Goal: Task Accomplishment & Management: Use online tool/utility

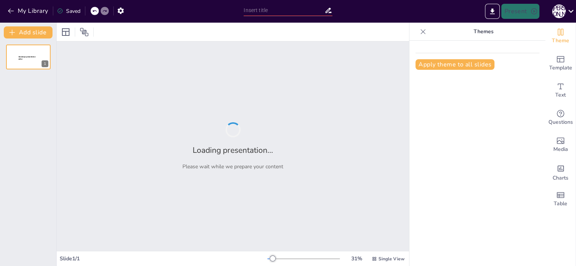
type input "Ефективні цифрові рішення для організації навчального процесу"
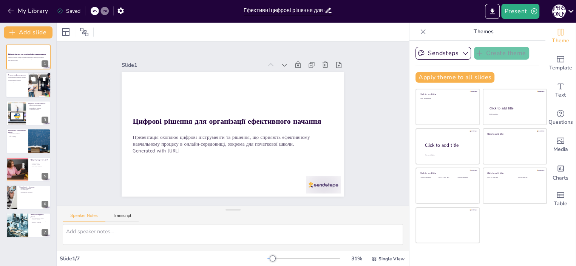
click at [28, 82] on div at bounding box center [39, 86] width 39 height 26
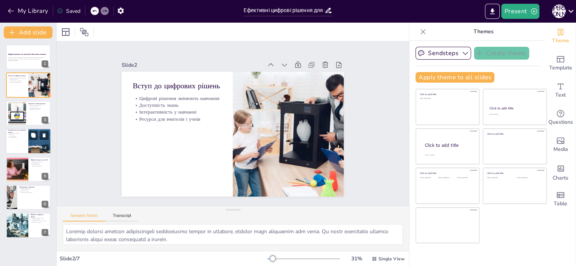
click at [26, 143] on div at bounding box center [28, 141] width 45 height 26
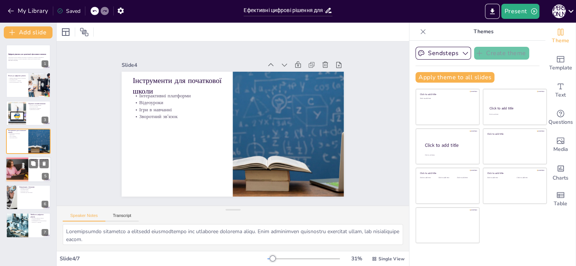
click at [24, 178] on div at bounding box center [16, 170] width 45 height 26
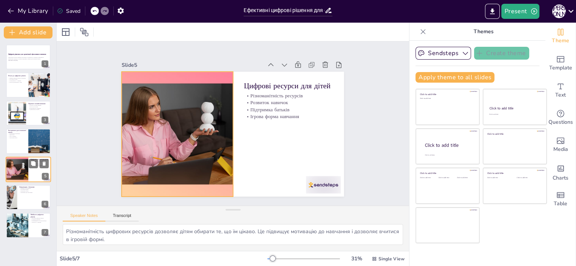
click at [19, 175] on div at bounding box center [16, 170] width 45 height 26
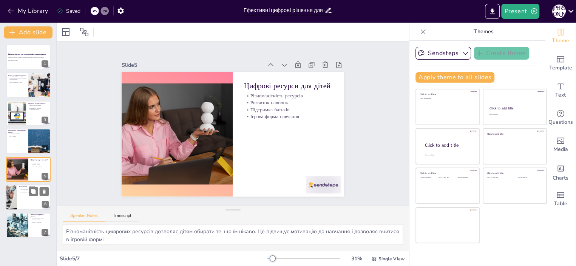
click at [25, 204] on div at bounding box center [28, 198] width 45 height 26
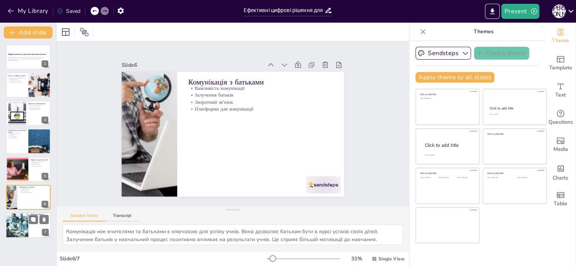
click at [15, 232] on div at bounding box center [17, 226] width 26 height 26
type textarea "Loremips dolorsit ametco a elitsedd eiusmodt, incididu utlaboreet dolorema aliq…"
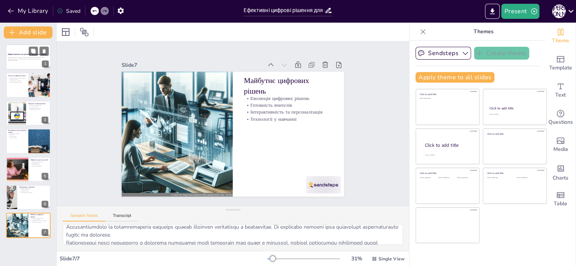
click at [20, 60] on p "Презентація охоплює цифрові інструменти та рішення, що сприяють ефективному нав…" at bounding box center [28, 58] width 41 height 3
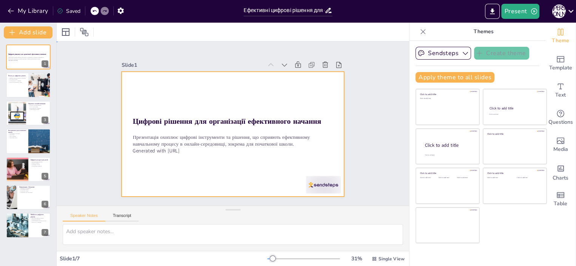
click at [255, 99] on div at bounding box center [233, 134] width 222 height 125
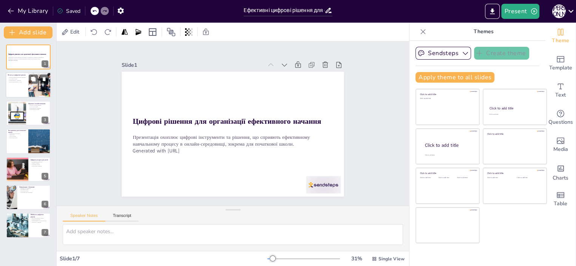
click at [22, 84] on div at bounding box center [28, 86] width 45 height 26
type textarea "Loremip dolorsi ametcon adipiscingeli seddoeiusmo tempor in utlabore, etdolor m…"
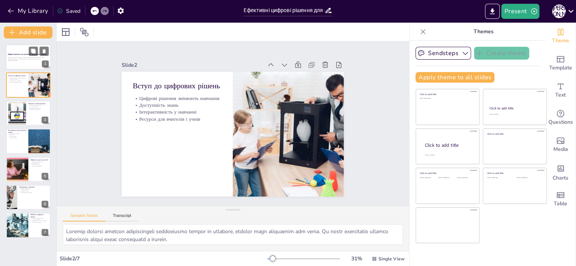
click at [31, 66] on div at bounding box center [28, 57] width 45 height 26
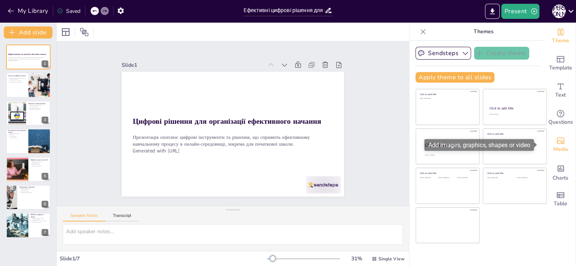
click at [556, 140] on icon "Add images, graphics, shapes or video" at bounding box center [560, 140] width 9 height 9
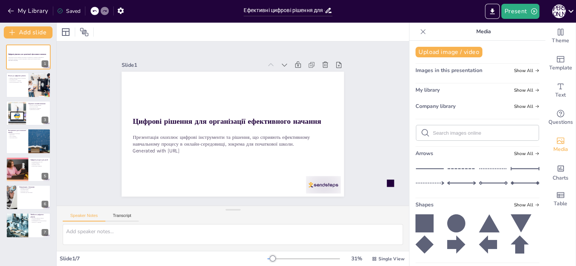
scroll to position [6, 0]
click at [295, 80] on icon at bounding box center [299, 84] width 9 height 9
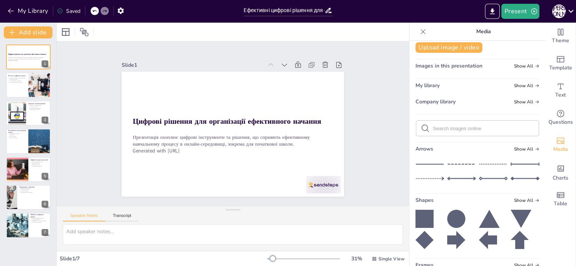
scroll to position [0, 0]
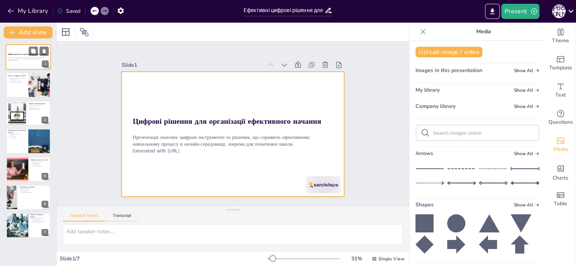
click at [27, 67] on div at bounding box center [28, 57] width 45 height 26
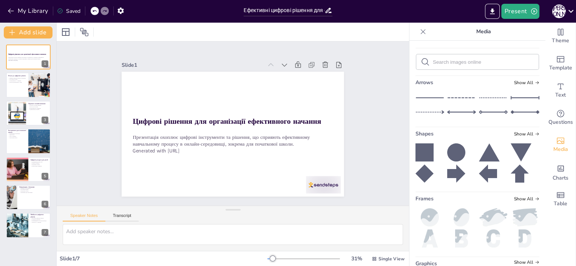
scroll to position [128, 0]
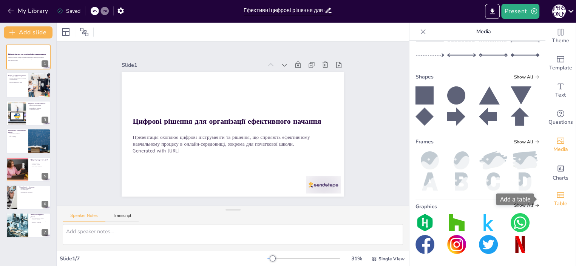
click at [556, 199] on icon "Add a table" at bounding box center [560, 195] width 9 height 9
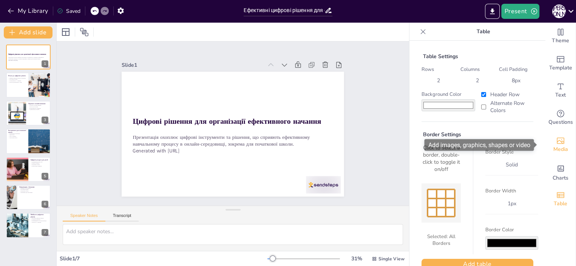
click at [557, 144] on icon "Add images, graphics, shapes or video" at bounding box center [561, 141] width 8 height 6
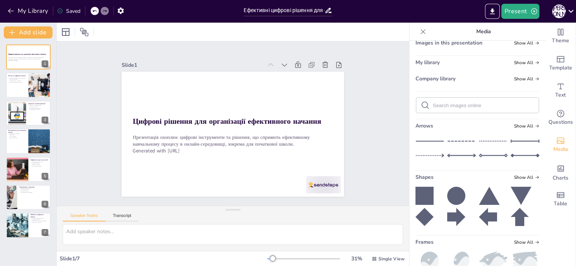
scroll to position [0, 0]
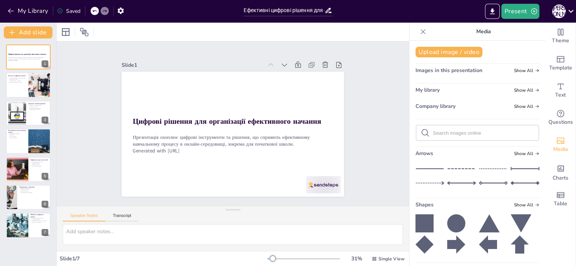
click at [433, 131] on input "text" at bounding box center [483, 133] width 101 height 6
type input "school pupils"
click at [519, 154] on span "Show All" at bounding box center [526, 153] width 25 height 5
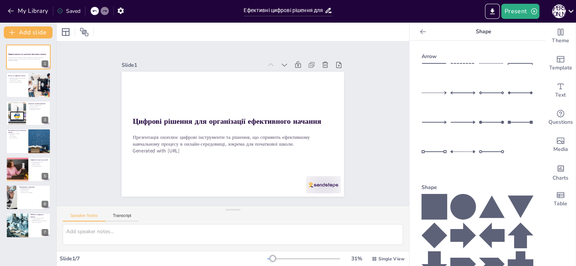
click at [420, 31] on icon at bounding box center [424, 32] width 8 height 8
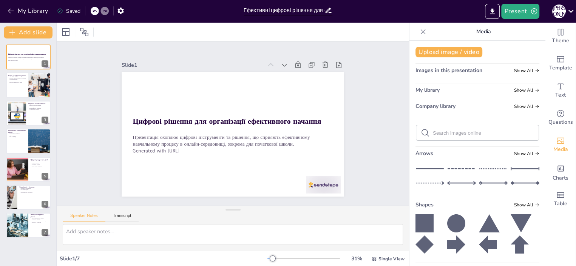
click at [447, 132] on input "text" at bounding box center [483, 133] width 101 height 6
type input "school"
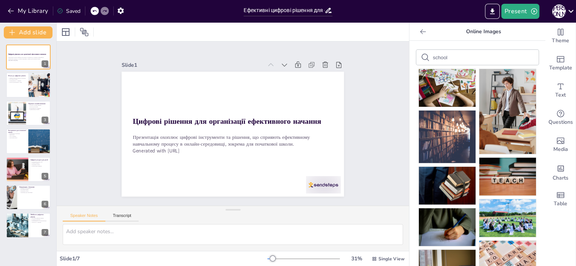
click at [444, 56] on input "school" at bounding box center [465, 58] width 64 height 6
type input "school online"
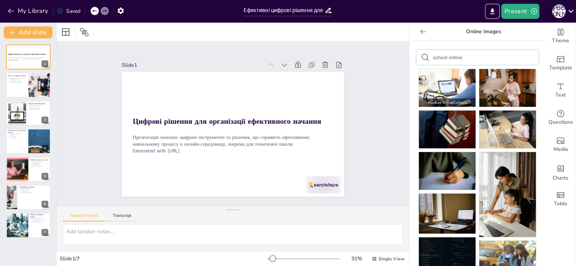
click at [444, 87] on img at bounding box center [447, 88] width 57 height 38
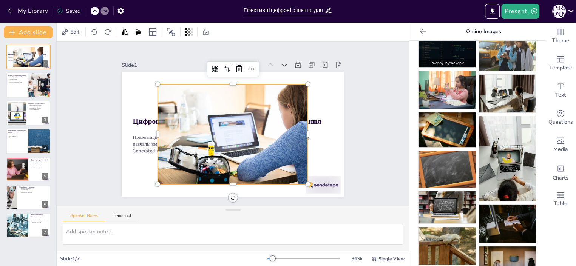
scroll to position [218, 0]
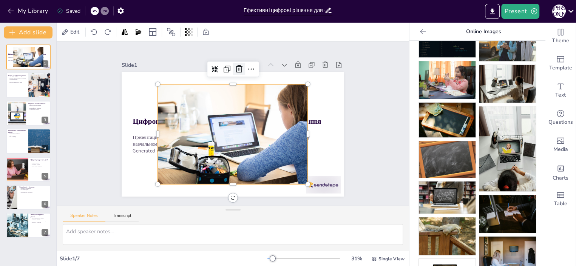
click at [235, 65] on icon at bounding box center [239, 69] width 9 height 9
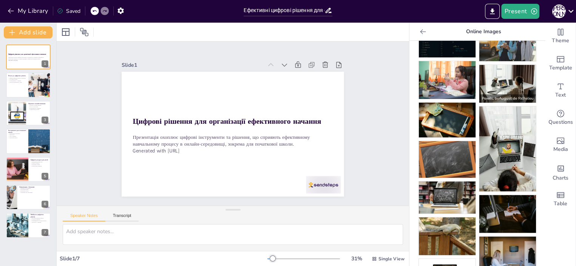
click at [505, 79] on img at bounding box center [508, 84] width 57 height 38
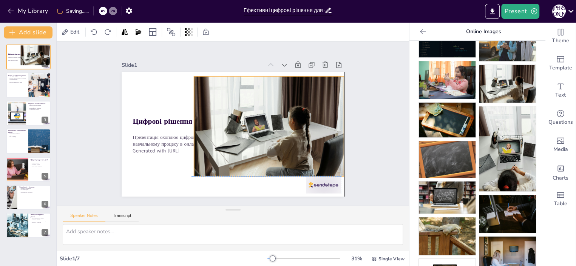
drag, startPoint x: 237, startPoint y: 124, endPoint x: 270, endPoint y: 115, distance: 34.2
click at [270, 115] on div at bounding box center [268, 130] width 159 height 115
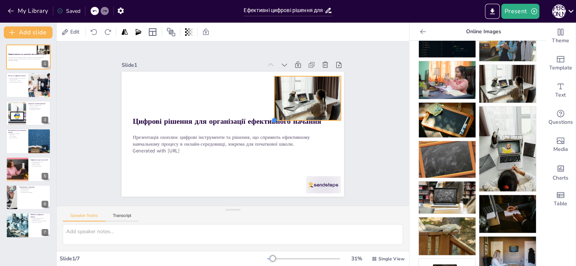
drag, startPoint x: 185, startPoint y: 164, endPoint x: 268, endPoint y: 94, distance: 109.4
click at [268, 94] on div "Цифрові рішення для організації ефективного начання Презентація охоплює цифрові…" at bounding box center [232, 134] width 234 height 148
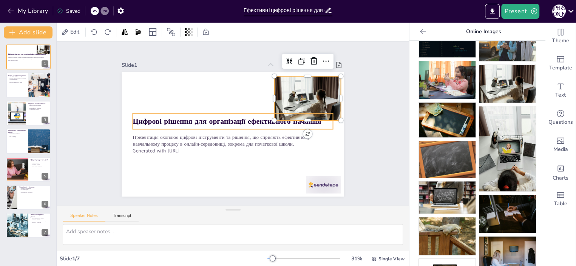
click at [137, 111] on strong "Цифрові рішення для організації ефективного начання" at bounding box center [228, 120] width 183 height 68
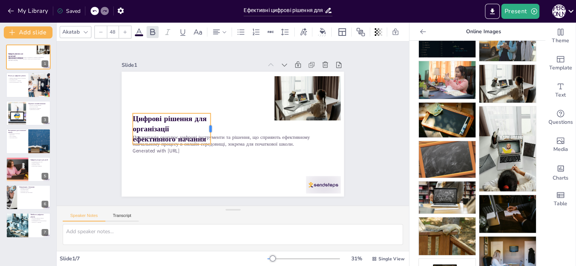
drag, startPoint x: 327, startPoint y: 112, endPoint x: 205, endPoint y: 104, distance: 122.7
click at [205, 104] on div "Цифрові рішення для організації ефективного начання Презентація охоплює цифрові…" at bounding box center [232, 134] width 234 height 148
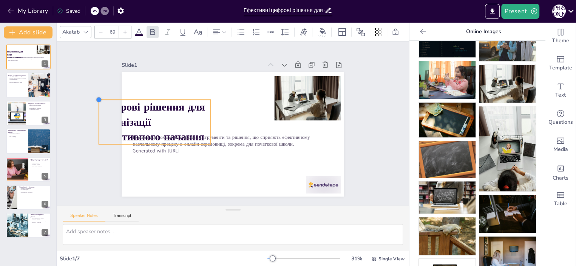
drag, startPoint x: 128, startPoint y: 104, endPoint x: 159, endPoint y: 91, distance: 33.8
click at [160, 90] on div "Цифрові рішення для організації ефективного начання Презентація охоплює цифрові…" at bounding box center [232, 134] width 234 height 148
type input "69.5"
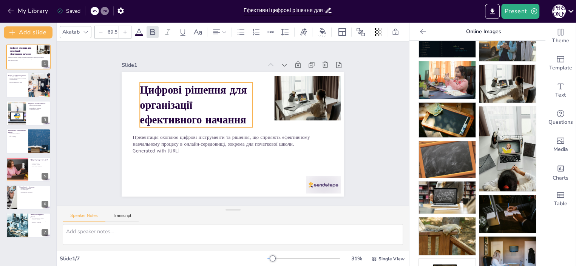
drag, startPoint x: 147, startPoint y: 110, endPoint x: 189, endPoint y: 93, distance: 45.3
click at [189, 93] on p "Цифрові рішення для організації ефективного начання" at bounding box center [200, 98] width 119 height 68
click at [275, 90] on div at bounding box center [308, 98] width 67 height 44
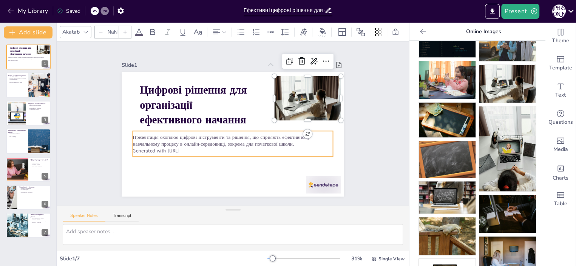
type input "32"
click at [275, 134] on p "Презентація охоплює цифрові інструменти та рішення, що сприяють ефективному нав…" at bounding box center [233, 141] width 200 height 14
click at [224, 111] on icon at bounding box center [228, 115] width 8 height 8
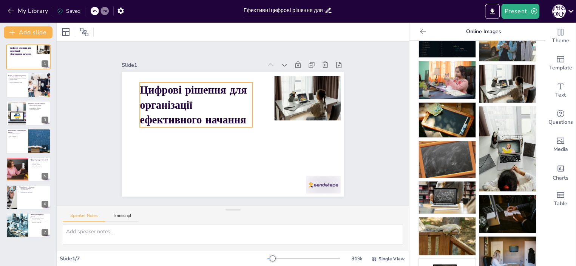
click at [225, 99] on p "Цифрові рішення для організації ефективного начання" at bounding box center [196, 104] width 113 height 45
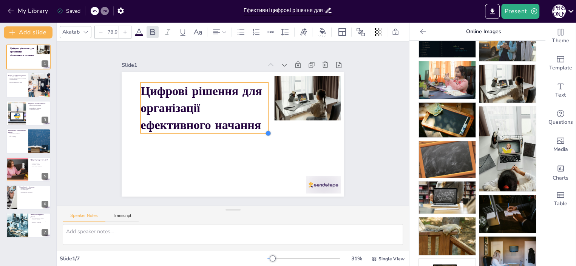
type input "79.4"
drag, startPoint x: 246, startPoint y: 116, endPoint x: 254, endPoint y: 122, distance: 9.6
click at [254, 122] on div "Цифрові рішення для організації ефективного начання" at bounding box center [232, 134] width 234 height 148
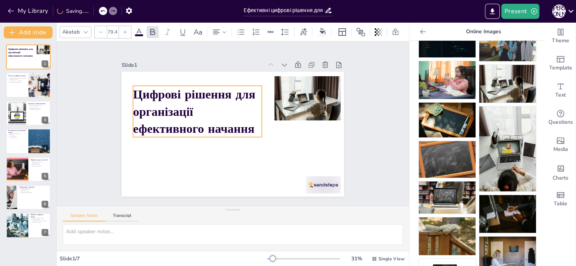
drag, startPoint x: 233, startPoint y: 108, endPoint x: 226, endPoint y: 111, distance: 8.3
click at [226, 111] on strong "Цифрові рішення для організації ефективного начання" at bounding box center [195, 107] width 127 height 63
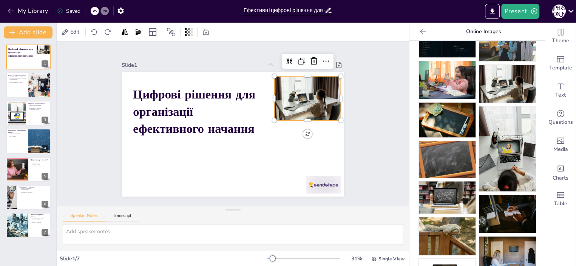
click at [280, 93] on div at bounding box center [308, 98] width 67 height 44
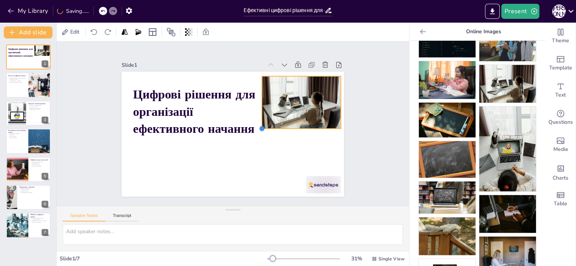
drag, startPoint x: 267, startPoint y: 109, endPoint x: 283, endPoint y: 117, distance: 18.6
click at [283, 117] on div "Цифрові рішення для організації ефективного начання" at bounding box center [233, 134] width 222 height 125
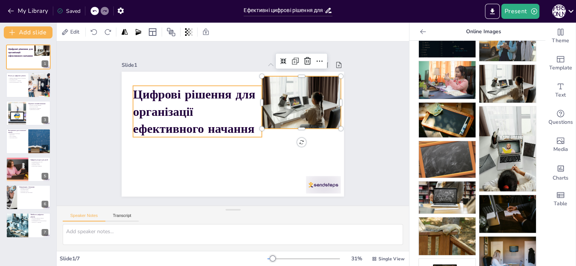
click at [242, 107] on p "Цифрові рішення для організації ефективного начання" at bounding box center [198, 108] width 133 height 65
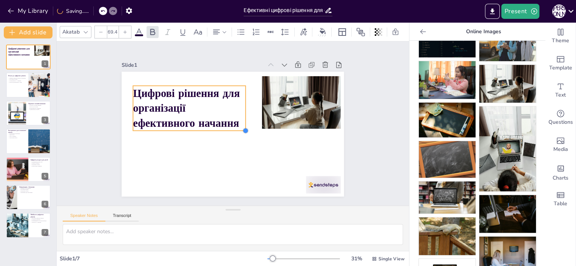
type input "69.2"
drag, startPoint x: 255, startPoint y: 127, endPoint x: 238, endPoint y: 116, distance: 20.1
click at [238, 116] on div "Цифрові рішення для організації ефективного начання" at bounding box center [230, 134] width 243 height 169
click at [273, 105] on div at bounding box center [301, 102] width 79 height 53
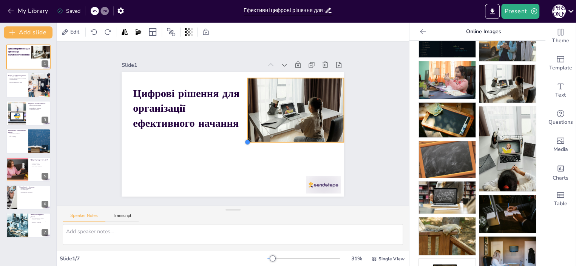
drag, startPoint x: 259, startPoint y: 119, endPoint x: 253, endPoint y: 129, distance: 12.2
click at [254, 130] on div "Цифрові рішення для організації ефективного начання" at bounding box center [233, 134] width 222 height 125
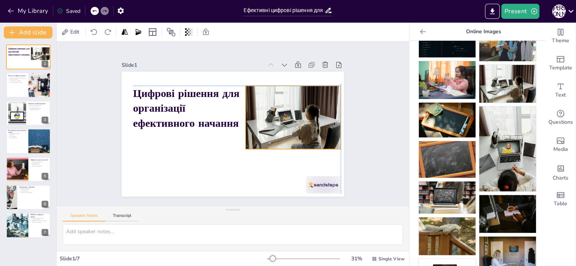
drag, startPoint x: 273, startPoint y: 116, endPoint x: 268, endPoint y: 122, distance: 7.8
click at [268, 122] on div at bounding box center [293, 123] width 101 height 73
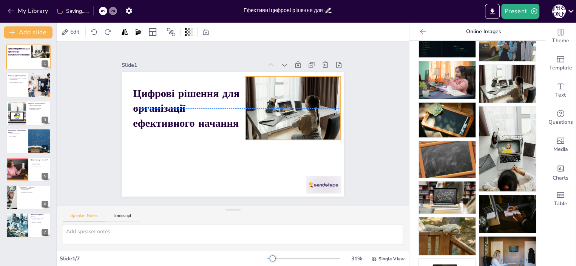
drag, startPoint x: 296, startPoint y: 113, endPoint x: 294, endPoint y: 106, distance: 7.0
click at [294, 106] on div at bounding box center [295, 121] width 107 height 82
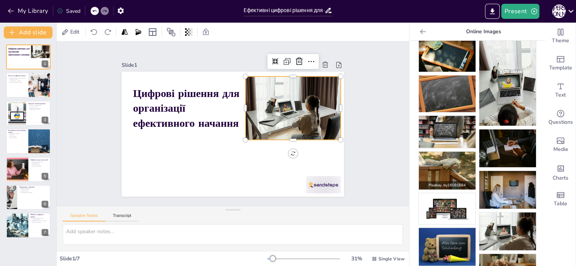
scroll to position [361, 0]
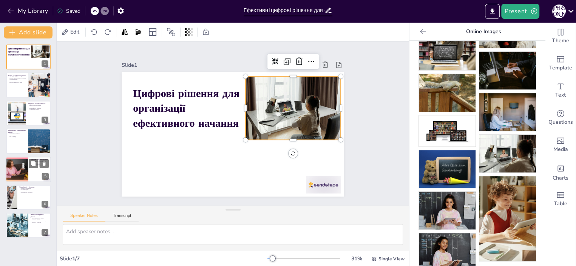
click at [13, 168] on div at bounding box center [16, 170] width 45 height 26
type textarea "Різноманітність цифрових ресурсів дозволяє дітям обирати те, що їм цікаво. Це п…"
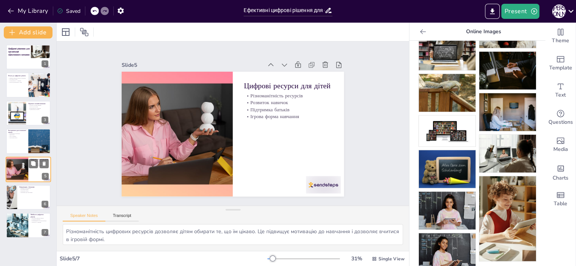
scroll to position [0, 0]
click at [16, 57] on div at bounding box center [28, 57] width 45 height 26
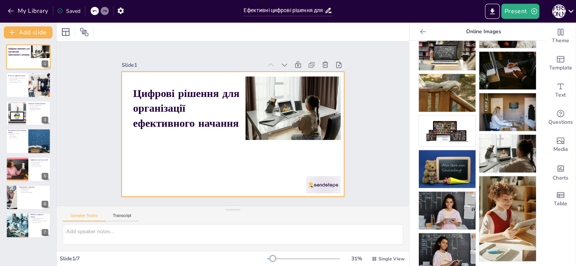
click at [149, 154] on div at bounding box center [232, 134] width 234 height 148
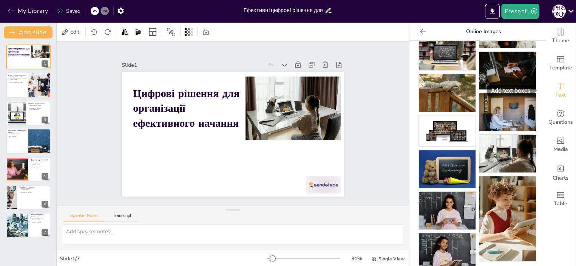
click at [556, 87] on icon "Add text boxes" at bounding box center [560, 86] width 9 height 9
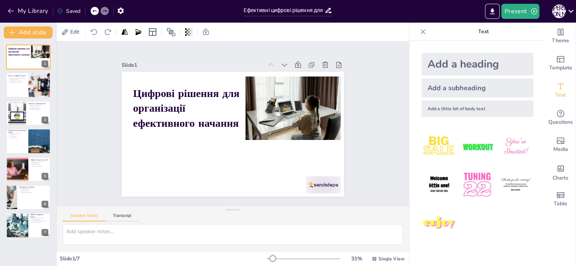
click at [450, 87] on div "Add a subheading" at bounding box center [478, 88] width 112 height 19
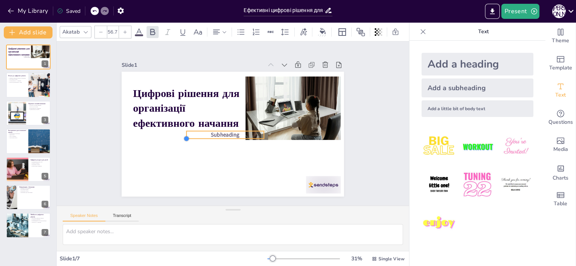
type input "59.1"
click at [194, 139] on div "Цифрові рішення для організації ефективного начання Subheading" at bounding box center [233, 134] width 222 height 125
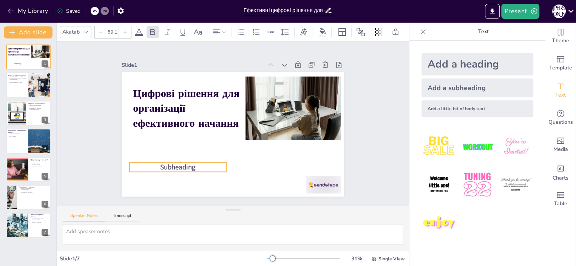
drag, startPoint x: 202, startPoint y: 131, endPoint x: 166, endPoint y: 164, distance: 49.0
click at [165, 164] on span "Subheading" at bounding box center [178, 167] width 36 height 9
click at [195, 165] on p "Subheading" at bounding box center [176, 163] width 97 height 20
click at [191, 165] on span "Subheading" at bounding box center [182, 168] width 36 height 9
click at [191, 165] on span "Subheading" at bounding box center [177, 162] width 36 height 13
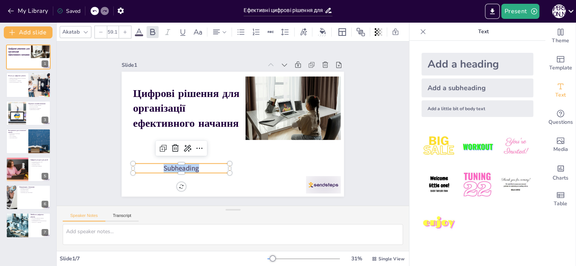
drag, startPoint x: 194, startPoint y: 164, endPoint x: 155, endPoint y: 169, distance: 38.9
click at [155, 169] on p "Subheading" at bounding box center [181, 168] width 96 height 9
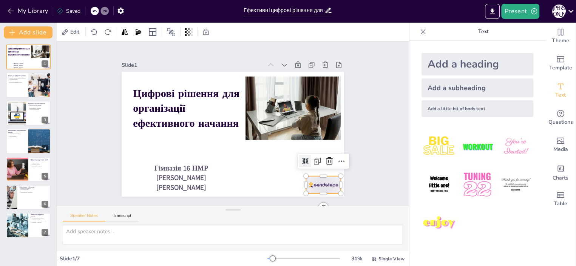
click at [313, 190] on div at bounding box center [308, 202] width 37 height 24
click at [325, 157] on icon at bounding box center [329, 161] width 9 height 9
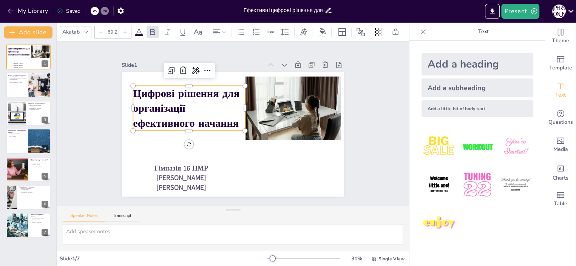
click at [186, 106] on p "Цифрові рішення для організації ефективного начання" at bounding box center [191, 104] width 116 height 56
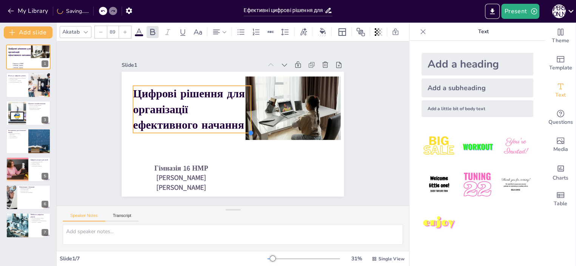
type input "90.1"
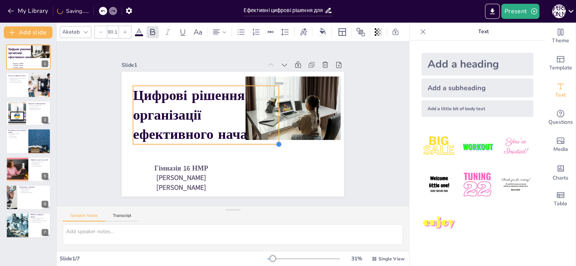
drag, startPoint x: 240, startPoint y: 130, endPoint x: 219, endPoint y: 144, distance: 24.8
click at [219, 144] on div "Цифрові рішення для організації ефективного начання Гімназія 16 НМР Малишко А.П…" at bounding box center [233, 134] width 222 height 125
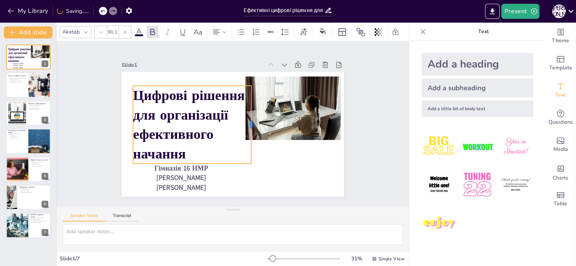
drag, startPoint x: 274, startPoint y: 111, endPoint x: 246, endPoint y: 104, distance: 28.5
click at [247, 104] on div at bounding box center [254, 127] width 14 height 78
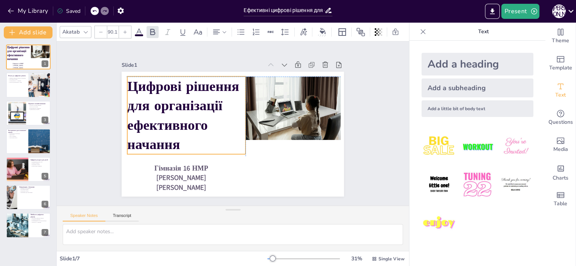
drag, startPoint x: 176, startPoint y: 110, endPoint x: 170, endPoint y: 102, distance: 9.6
click at [170, 102] on strong "Цифрові рішення для організації ефективного начання" at bounding box center [184, 107] width 119 height 82
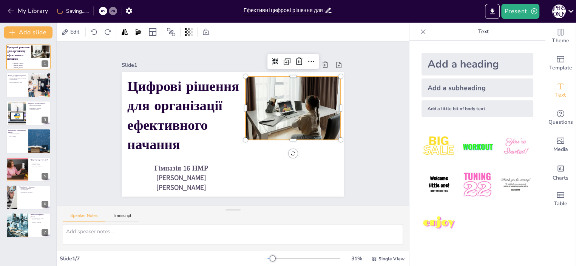
click at [256, 105] on div at bounding box center [293, 108] width 95 height 63
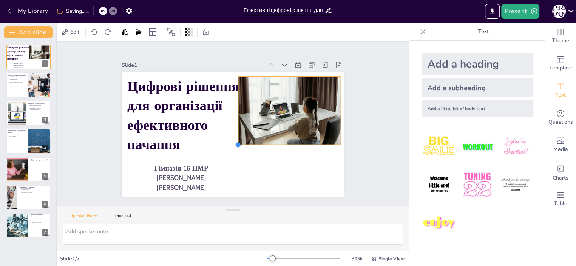
drag, startPoint x: 240, startPoint y: 136, endPoint x: 238, endPoint y: 141, distance: 5.0
click at [238, 141] on div "Цифрові рішення для організації ефективного начання Гімназія 16 НМР Малишко А.П…" at bounding box center [233, 134] width 222 height 125
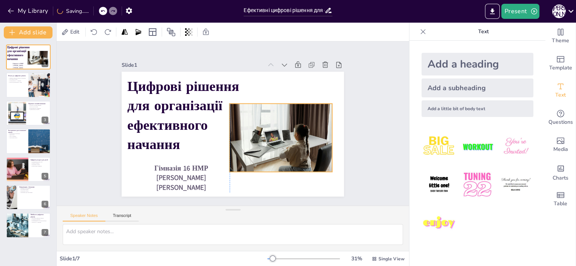
drag, startPoint x: 265, startPoint y: 113, endPoint x: 256, endPoint y: 138, distance: 26.5
click at [256, 138] on div at bounding box center [278, 143] width 109 height 79
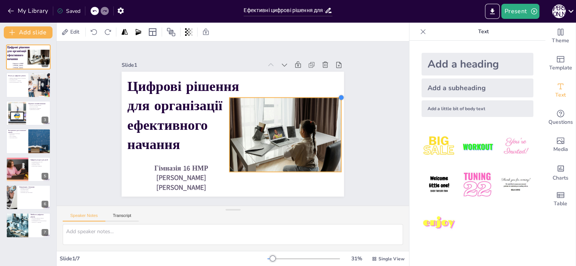
drag, startPoint x: 324, startPoint y: 99, endPoint x: 333, endPoint y: 93, distance: 10.9
click at [339, 140] on div at bounding box center [343, 144] width 8 height 8
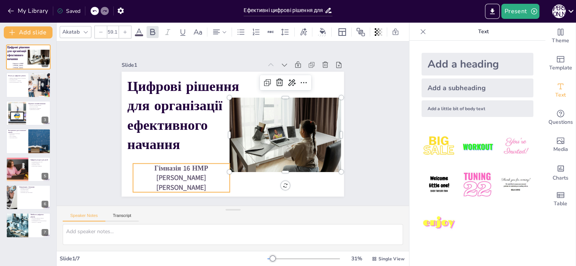
click at [156, 173] on span "[PERSON_NAME]" at bounding box center [181, 177] width 50 height 9
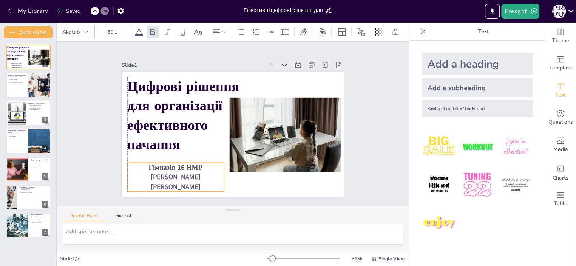
drag, startPoint x: 127, startPoint y: 174, endPoint x: 123, endPoint y: 173, distance: 3.9
click at [123, 173] on p "[PERSON_NAME]" at bounding box center [170, 171] width 97 height 20
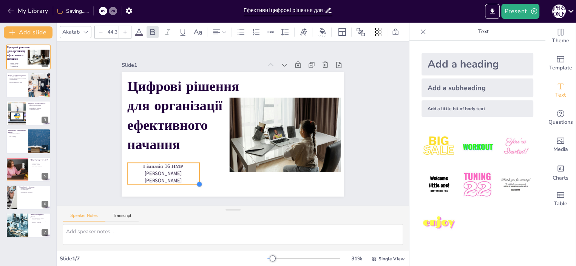
type input "44"
drag, startPoint x: 216, startPoint y: 187, endPoint x: 192, endPoint y: 164, distance: 33.4
click at [192, 164] on div "Цифрові рішення для організації ефективного начання Гімназія 16 НМР Малишко А.П…" at bounding box center [233, 134] width 222 height 125
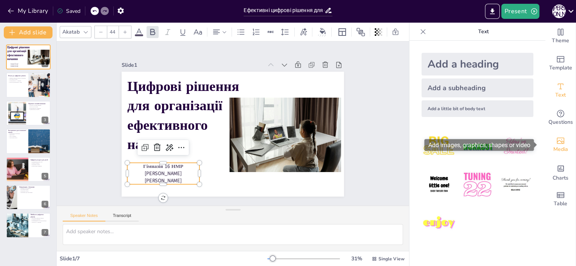
click at [557, 144] on icon "Add images, graphics, shapes or video" at bounding box center [561, 141] width 8 height 6
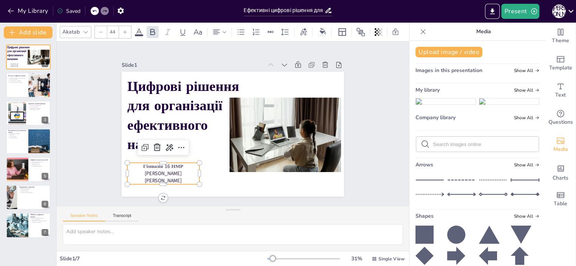
click at [504, 105] on img at bounding box center [510, 102] width 60 height 6
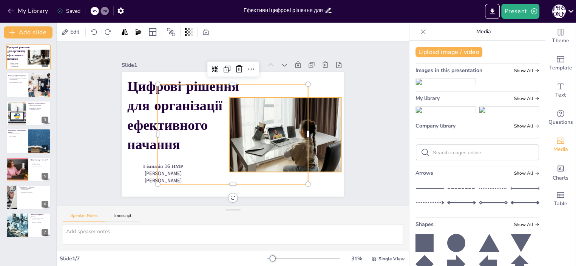
click at [319, 130] on div at bounding box center [286, 135] width 112 height 74
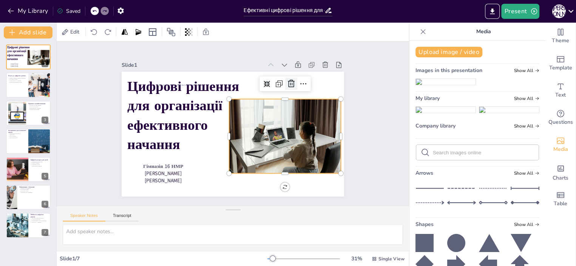
click at [288, 81] on icon at bounding box center [291, 84] width 7 height 8
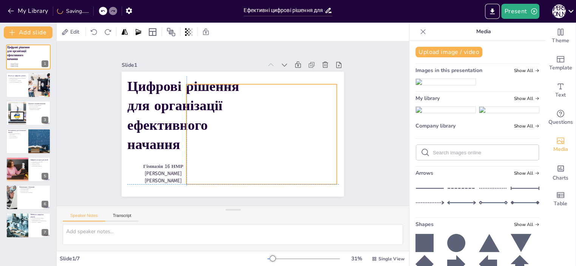
drag, startPoint x: 242, startPoint y: 116, endPoint x: 263, endPoint y: 114, distance: 22.0
click at [263, 114] on div at bounding box center [262, 134] width 150 height 100
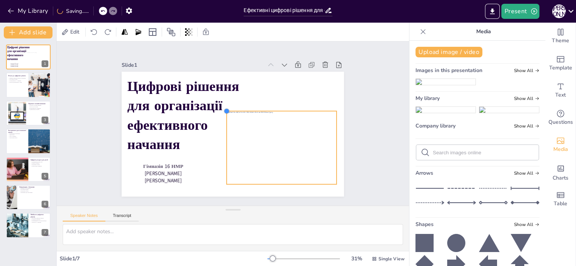
drag, startPoint x: 182, startPoint y: 81, endPoint x: 263, endPoint y: 107, distance: 85.2
click at [263, 107] on div "Цифрові рішення для організації ефективного начання Гімназія 16 НМР Малишко А.П…" at bounding box center [233, 134] width 222 height 125
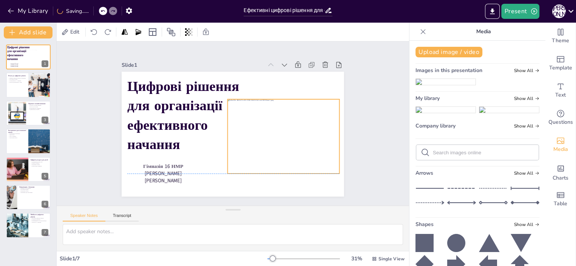
drag, startPoint x: 264, startPoint y: 126, endPoint x: 261, endPoint y: 117, distance: 9.2
click at [261, 117] on div at bounding box center [283, 136] width 111 height 74
click at [391, 89] on div "Slide 1 Цифрові рішення для організації ефективного начання Гімназія 16 НМР Мал…" at bounding box center [233, 124] width 353 height 164
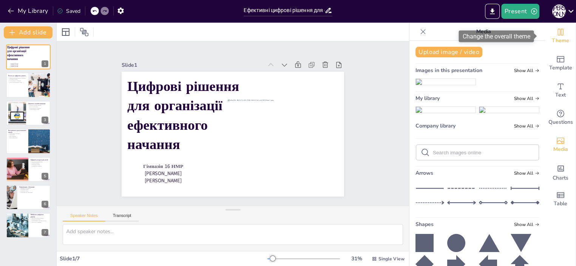
click at [556, 34] on icon "Change the overall theme" at bounding box center [560, 32] width 9 height 9
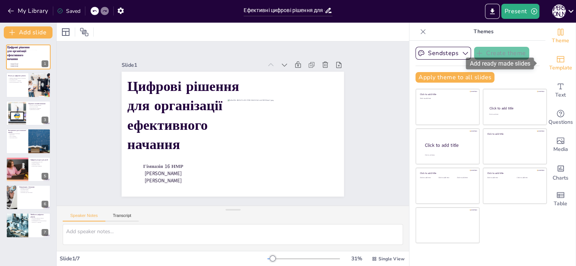
click at [553, 64] on span "Template" at bounding box center [561, 68] width 23 height 8
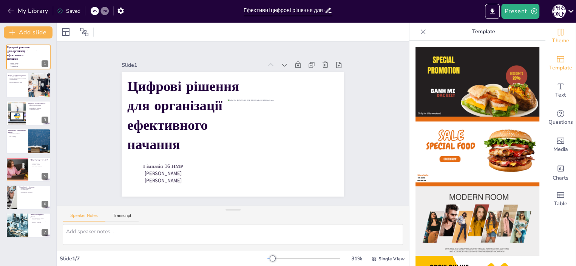
click at [556, 33] on icon "Change the overall theme" at bounding box center [560, 32] width 9 height 9
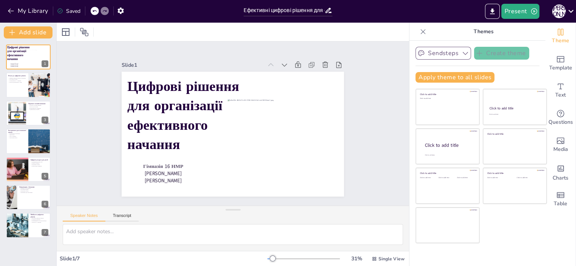
click at [450, 54] on button "Sendsteps" at bounding box center [444, 53] width 56 height 13
click at [452, 81] on span "Sendsteps" at bounding box center [449, 79] width 34 height 7
click at [444, 50] on button "Sendsteps" at bounding box center [444, 53] width 56 height 13
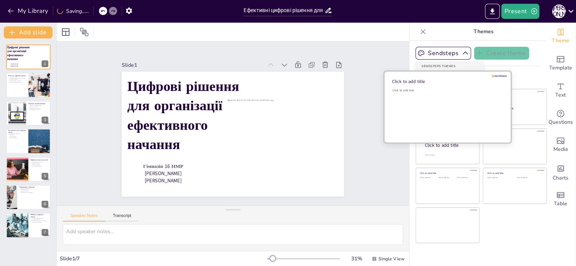
click at [445, 110] on div "Click to add text" at bounding box center [447, 111] width 108 height 47
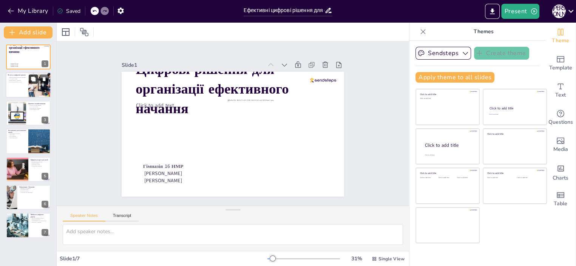
click at [33, 82] on button at bounding box center [33, 79] width 9 height 9
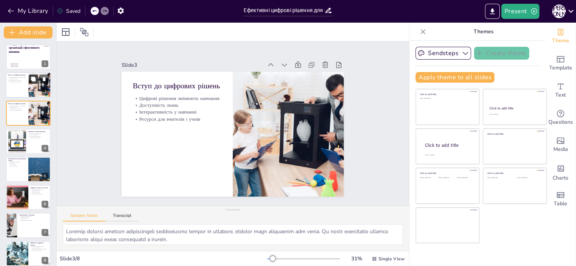
scroll to position [7, 0]
click at [40, 51] on button at bounding box center [44, 50] width 9 height 9
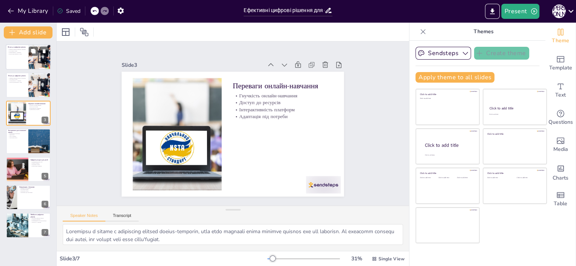
click at [20, 54] on p "Ресурси для вчителів і учнів" at bounding box center [17, 54] width 18 height 2
type textarea "Loremip dolorsi ametcon adipiscingeli seddoeiusmo tempor in utlabore, etdolor m…"
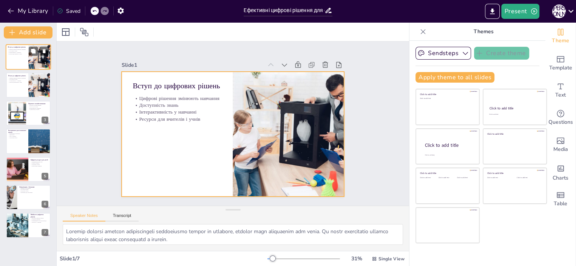
click at [15, 57] on div at bounding box center [28, 57] width 45 height 26
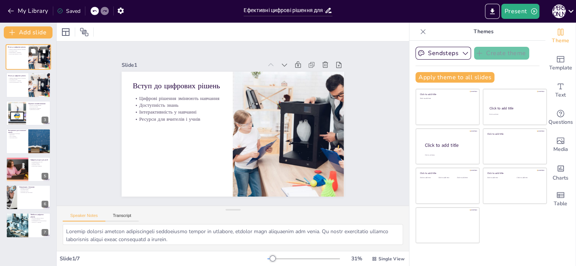
scroll to position [7, 0]
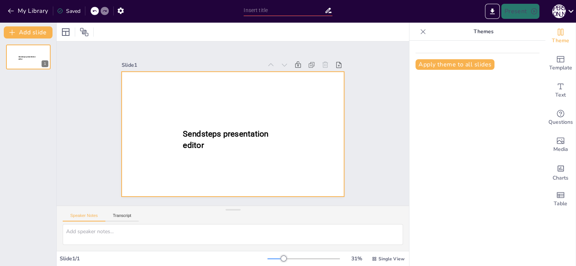
type input "Ефективні цифрові рішення для організації навчального процесу"
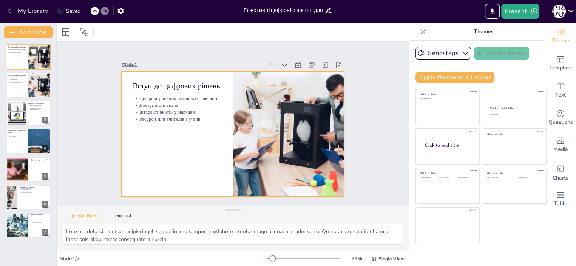
click at [18, 57] on div at bounding box center [28, 57] width 45 height 26
click at [20, 63] on div at bounding box center [28, 57] width 45 height 26
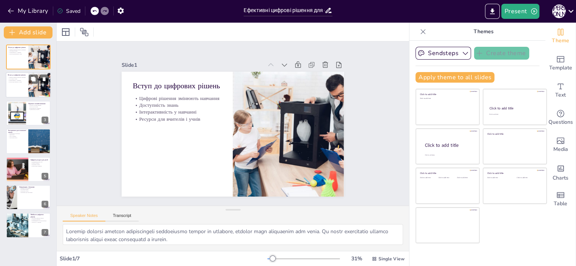
click at [23, 82] on p "Ресурси для вчителів і учнів" at bounding box center [17, 82] width 18 height 2
click at [20, 60] on div at bounding box center [28, 57] width 45 height 26
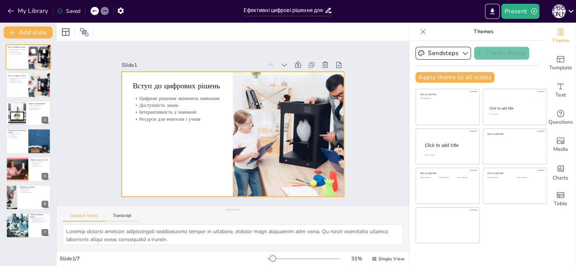
click at [21, 64] on div at bounding box center [28, 57] width 45 height 26
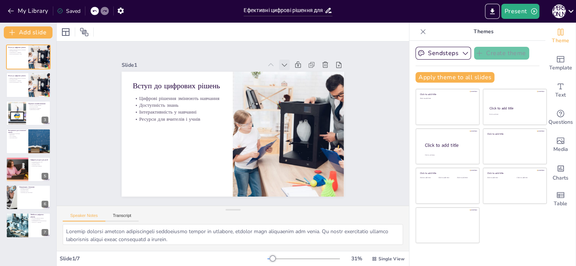
click at [282, 64] on icon at bounding box center [284, 65] width 5 height 3
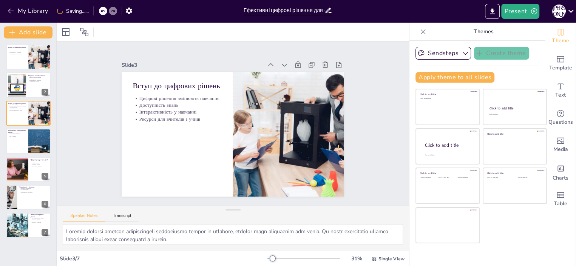
click at [282, 64] on icon at bounding box center [284, 65] width 5 height 3
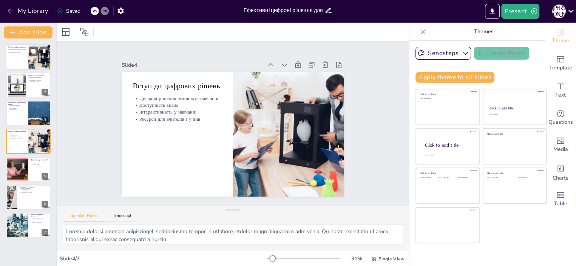
click at [14, 67] on div at bounding box center [28, 57] width 45 height 26
click at [421, 33] on icon at bounding box center [423, 31] width 5 height 5
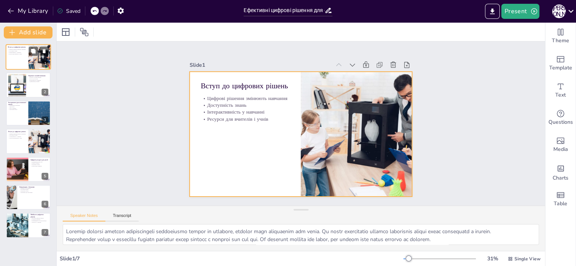
click at [19, 62] on div at bounding box center [28, 57] width 45 height 26
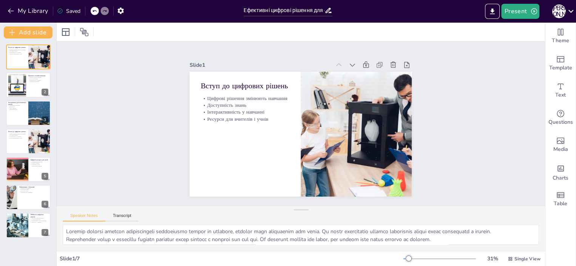
scroll to position [1, 0]
click at [556, 34] on icon "Change the overall theme" at bounding box center [560, 32] width 9 height 9
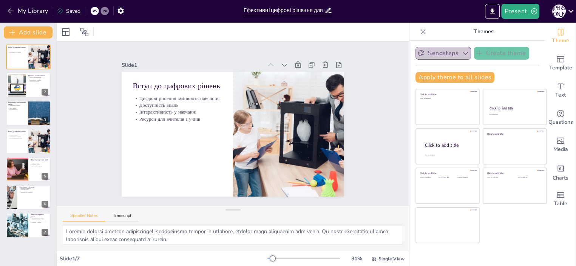
click at [438, 54] on button "Sendsteps" at bounding box center [444, 53] width 56 height 13
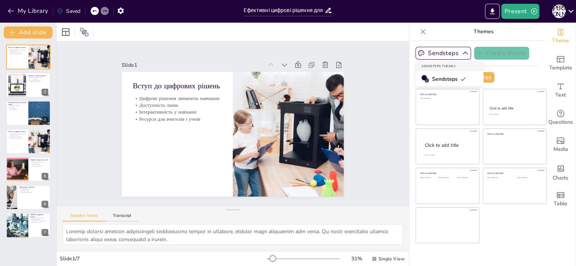
click at [440, 80] on span "Sendsteps" at bounding box center [449, 79] width 34 height 7
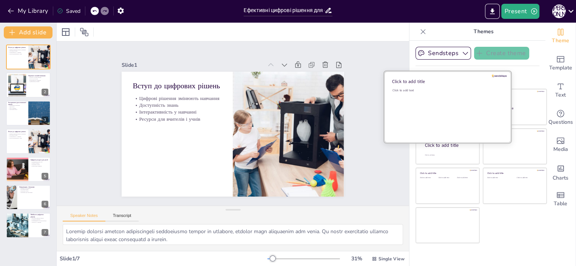
click at [436, 99] on div "Click to add text" at bounding box center [447, 111] width 108 height 47
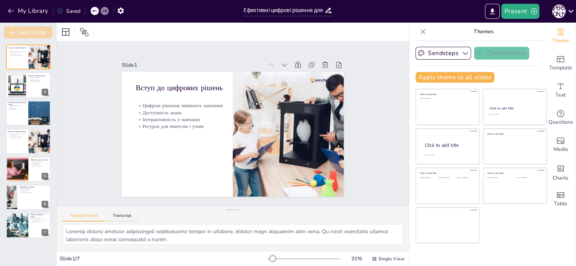
click at [30, 32] on button "Add slide" at bounding box center [28, 32] width 49 height 12
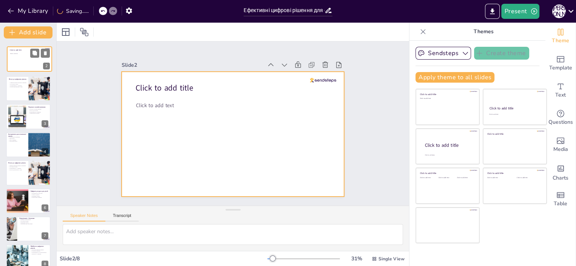
drag, startPoint x: 24, startPoint y: 89, endPoint x: 25, endPoint y: 59, distance: 29.5
click at [25, 59] on div at bounding box center [29, 58] width 45 height 25
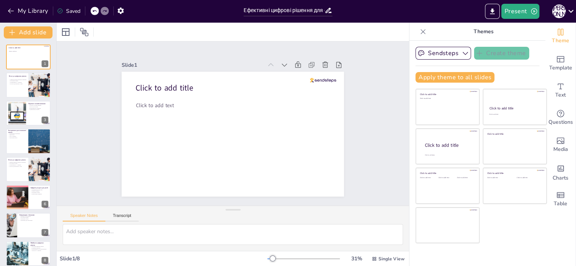
scroll to position [0, 0]
click at [20, 92] on div at bounding box center [28, 86] width 45 height 26
type textarea "Loremip dolorsi ametcon adipiscingeli seddoeiusmo tempor in utlabore, etdolor m…"
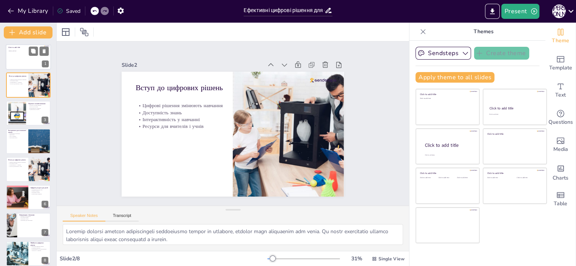
click at [20, 59] on div at bounding box center [28, 57] width 45 height 26
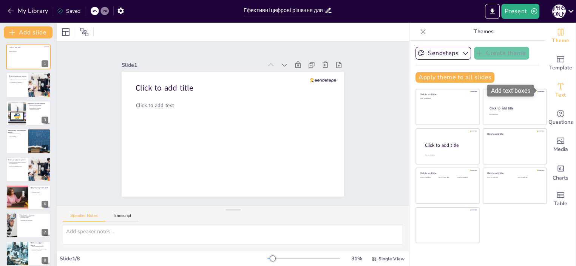
click at [558, 90] on icon "Add text boxes" at bounding box center [560, 86] width 9 height 9
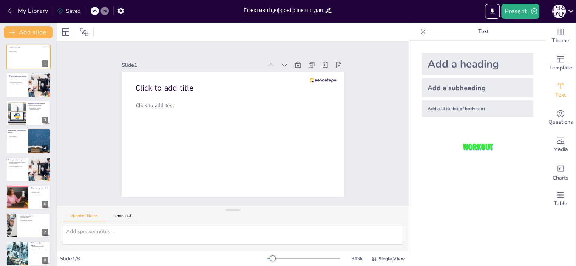
click at [450, 65] on div "Add a heading" at bounding box center [478, 64] width 112 height 23
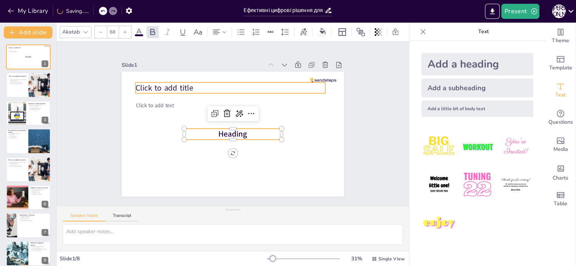
type input "68"
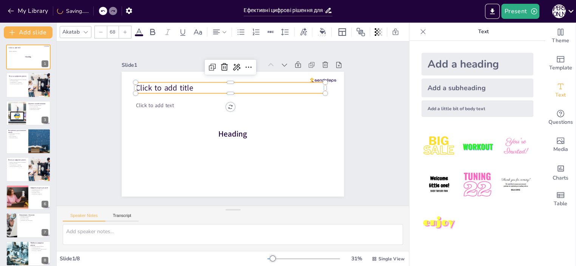
click at [147, 83] on span "Click to add title" at bounding box center [164, 88] width 57 height 11
click at [220, 63] on icon at bounding box center [224, 67] width 9 height 9
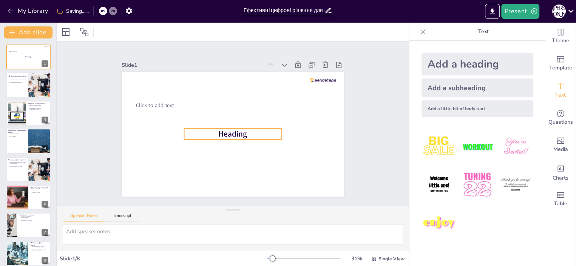
click at [223, 130] on span "Heading" at bounding box center [232, 134] width 29 height 11
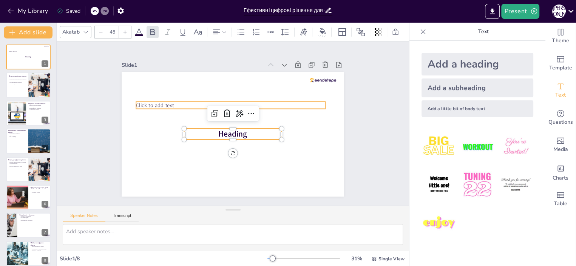
click at [162, 102] on span "Click to add text" at bounding box center [155, 105] width 38 height 7
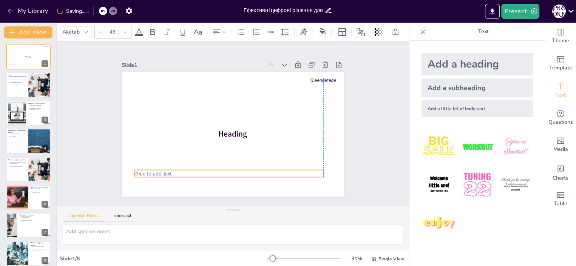
drag, startPoint x: 171, startPoint y: 100, endPoint x: 169, endPoint y: 164, distance: 63.5
click at [169, 72] on div "Click to add text Heading" at bounding box center [233, 72] width 222 height 0
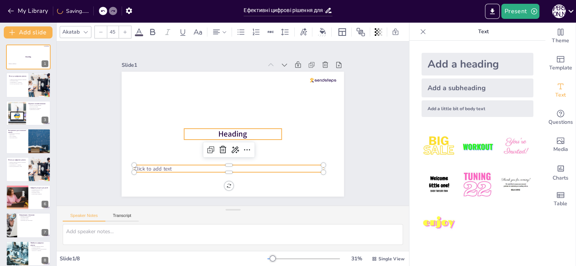
type input "68"
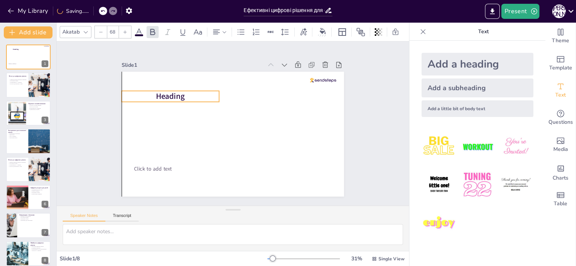
drag, startPoint x: 217, startPoint y: 129, endPoint x: 169, endPoint y: 99, distance: 56.6
click at [157, 93] on span "Heading" at bounding box center [170, 96] width 29 height 11
drag, startPoint x: 166, startPoint y: 94, endPoint x: 180, endPoint y: 89, distance: 15.0
click at [180, 89] on span "Heading" at bounding box center [184, 93] width 29 height 11
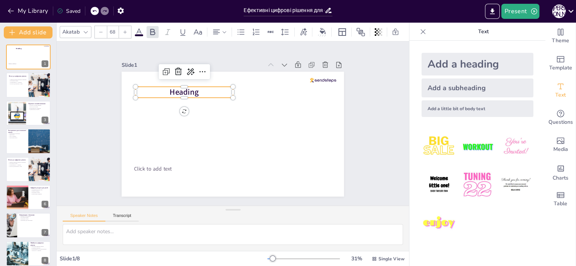
click at [194, 88] on p "Heading" at bounding box center [184, 92] width 97 height 11
drag, startPoint x: 191, startPoint y: 91, endPoint x: 161, endPoint y: 93, distance: 29.9
click at [161, 93] on p "Heading" at bounding box center [184, 92] width 97 height 11
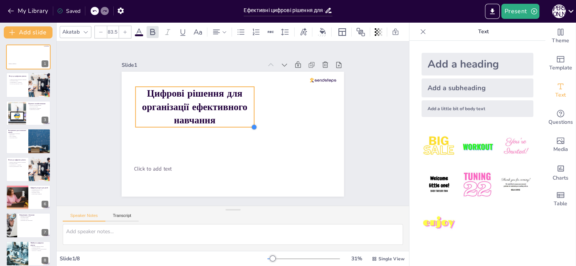
type input "82.7"
drag, startPoint x: 228, startPoint y: 119, endPoint x: 227, endPoint y: 126, distance: 7.2
click at [227, 126] on div "Click to add text Цифрові рішення для організації ефективного навчання" at bounding box center [233, 134] width 222 height 125
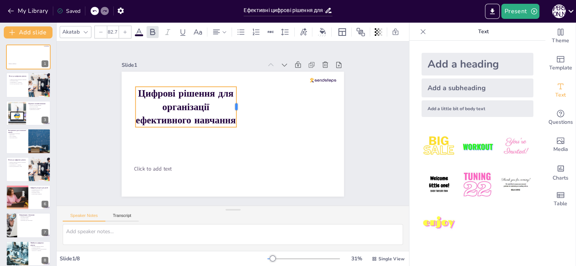
drag, startPoint x: 248, startPoint y: 102, endPoint x: 230, endPoint y: 112, distance: 21.0
click at [236, 112] on div at bounding box center [239, 107] width 6 height 40
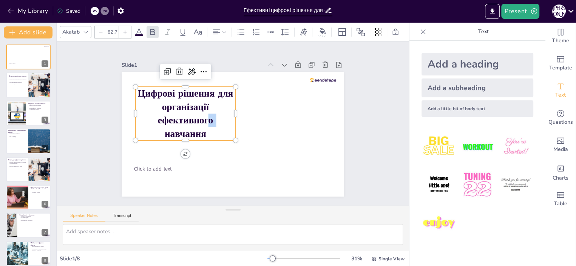
drag, startPoint x: 214, startPoint y: 119, endPoint x: 200, endPoint y: 116, distance: 13.9
click at [200, 116] on p "Цифрові рішення для організації ефективного навчання" at bounding box center [186, 114] width 100 height 54
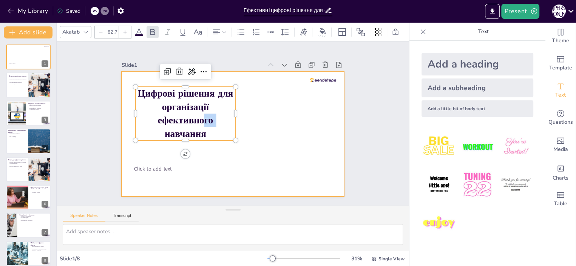
click at [255, 129] on div at bounding box center [233, 134] width 222 height 125
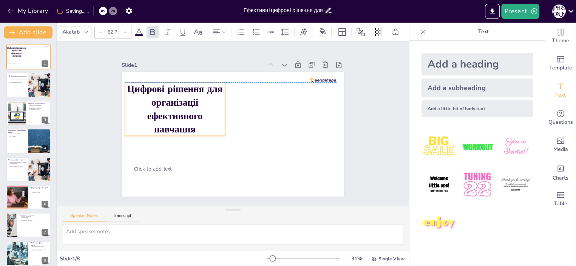
drag, startPoint x: 176, startPoint y: 102, endPoint x: 165, endPoint y: 97, distance: 11.8
click at [165, 97] on span "Цифрові рішення для організації ефективного навчання" at bounding box center [175, 109] width 96 height 53
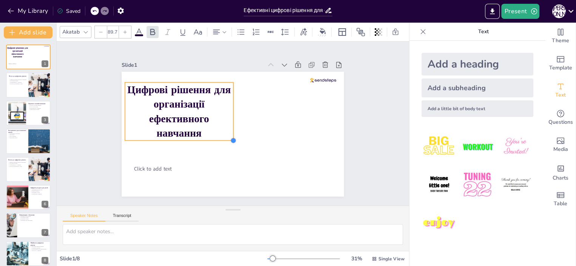
type input "90.3"
drag, startPoint x: 220, startPoint y: 133, endPoint x: 222, endPoint y: 138, distance: 5.1
click at [222, 138] on div "Click to add text Цифрові рішення для організації ефективного навчання" at bounding box center [233, 134] width 222 height 125
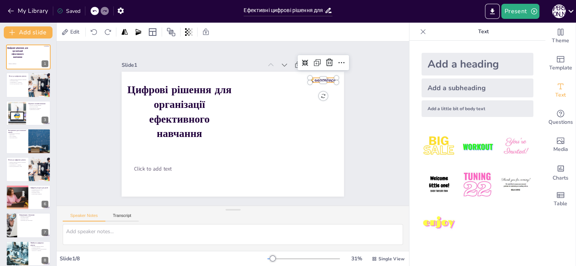
click at [314, 78] on div at bounding box center [323, 80] width 26 height 5
click at [325, 58] on icon at bounding box center [329, 62] width 9 height 9
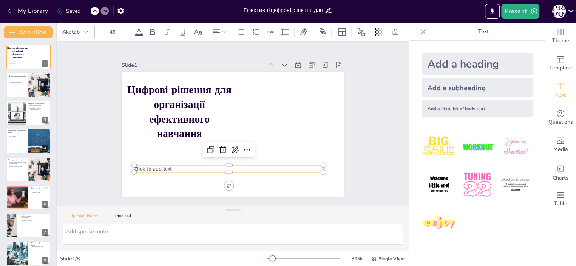
click at [141, 167] on span "Click to add text" at bounding box center [153, 168] width 38 height 7
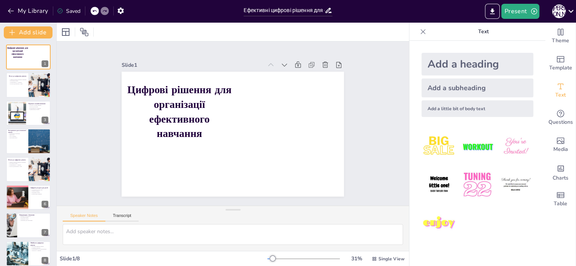
click at [441, 87] on div "Add a subheading" at bounding box center [478, 88] width 112 height 19
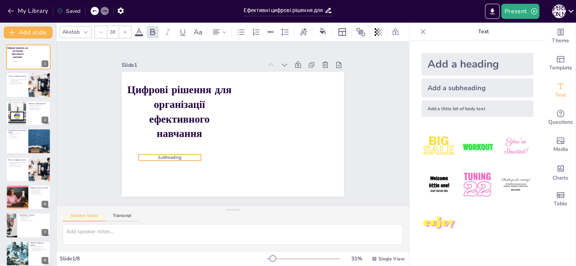
drag, startPoint x: 233, startPoint y: 131, endPoint x: 169, endPoint y: 154, distance: 68.7
click at [169, 155] on span "Subheading" at bounding box center [169, 158] width 23 height 6
click at [173, 155] on p "Subheading" at bounding box center [168, 158] width 62 height 6
click at [169, 155] on p "Subheading" at bounding box center [162, 158] width 62 height 6
click at [167, 155] on span "Subheading" at bounding box center [162, 158] width 23 height 6
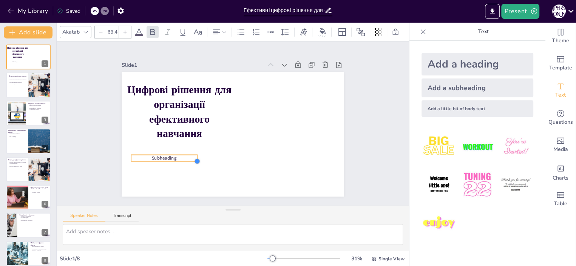
type input "77.8"
drag, startPoint x: 187, startPoint y: 159, endPoint x: 191, endPoint y: 166, distance: 7.6
click at [191, 166] on div "Цифрові рішення для організації ефективного навчання Subheading" at bounding box center [233, 134] width 222 height 125
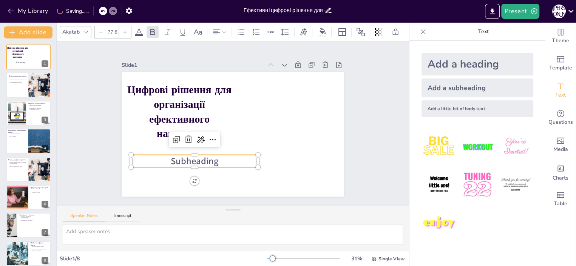
click at [208, 156] on span "Subheading" at bounding box center [195, 161] width 48 height 12
click at [211, 158] on span "Subheading" at bounding box center [195, 161] width 48 height 12
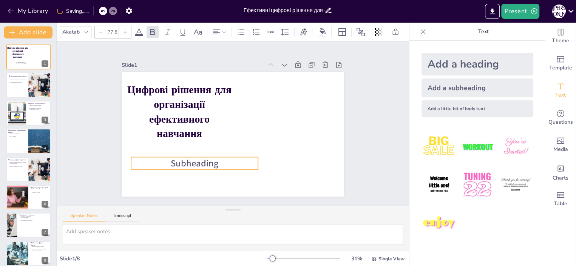
click at [208, 160] on span "Subheading" at bounding box center [195, 163] width 48 height 12
click at [205, 159] on span "Subheading" at bounding box center [195, 163] width 48 height 12
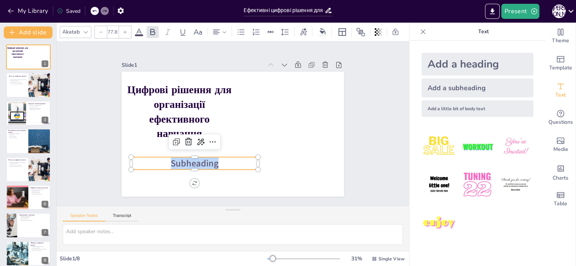
drag, startPoint x: 211, startPoint y: 161, endPoint x: 164, endPoint y: 156, distance: 46.7
click at [164, 157] on p "Subheading" at bounding box center [194, 163] width 127 height 12
click at [184, 139] on icon at bounding box center [188, 142] width 9 height 9
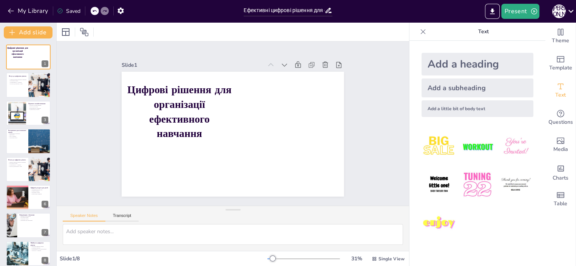
click at [443, 108] on div "Add a little bit of body text" at bounding box center [478, 109] width 112 height 17
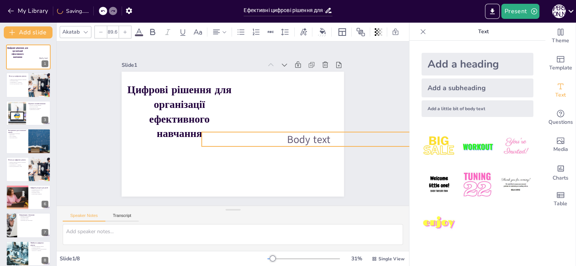
drag, startPoint x: 259, startPoint y: 136, endPoint x: 264, endPoint y: 144, distance: 9.5
click at [264, 144] on div "Цифрові рішення для організації ефективного навчання Body text" at bounding box center [233, 134] width 222 height 125
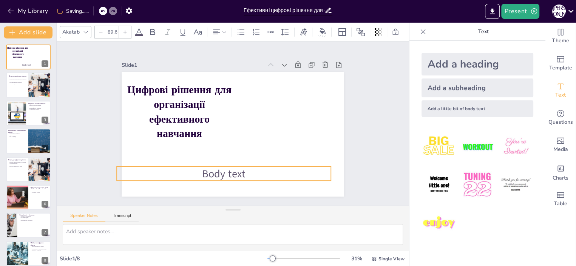
drag, startPoint x: 269, startPoint y: 142, endPoint x: 209, endPoint y: 167, distance: 65.2
click at [209, 167] on span "Body text" at bounding box center [223, 174] width 43 height 14
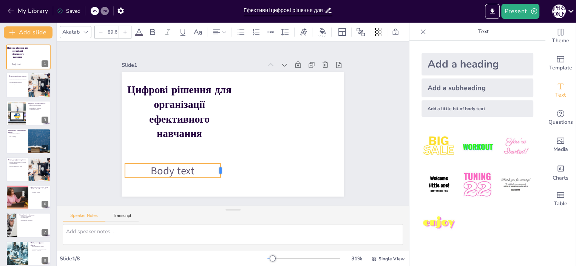
drag, startPoint x: 333, startPoint y: 166, endPoint x: 211, endPoint y: 172, distance: 122.6
click at [220, 172] on div at bounding box center [223, 171] width 6 height 14
drag, startPoint x: 209, startPoint y: 175, endPoint x: 195, endPoint y: 162, distance: 19.0
click at [195, 162] on div "Цифрові рішення для організації ефективного навчання Body text" at bounding box center [233, 134] width 222 height 125
type input "75.9"
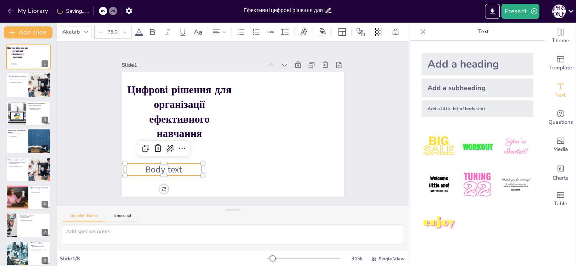
click at [175, 164] on span "Body text" at bounding box center [164, 170] width 37 height 12
click at [175, 166] on span "Body text" at bounding box center [164, 170] width 37 height 12
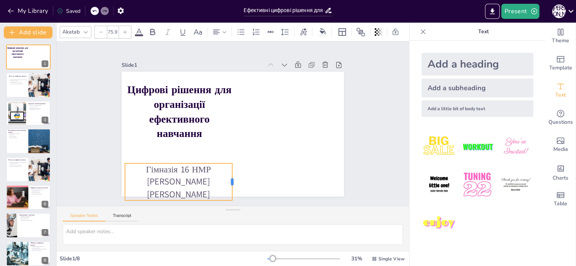
drag, startPoint x: 197, startPoint y: 176, endPoint x: 226, endPoint y: 171, distance: 29.9
click at [232, 171] on div at bounding box center [235, 182] width 6 height 37
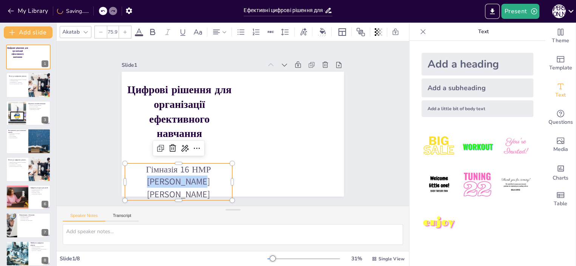
drag, startPoint x: 206, startPoint y: 176, endPoint x: 211, endPoint y: 161, distance: 15.3
click at [209, 160] on div "Цифрові рішення для організації ефективного навчання Гімназія 16 [PERSON_NAME] …" at bounding box center [233, 134] width 222 height 125
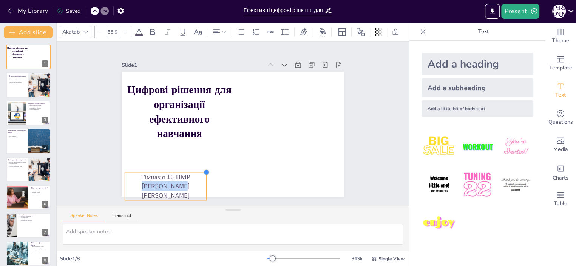
type input "55.6"
drag, startPoint x: 227, startPoint y: 161, endPoint x: 198, endPoint y: 184, distance: 36.8
click at [198, 184] on div "Цифрові рішення для організації ефективного навчання Гімназія 16 [PERSON_NAME] …" at bounding box center [233, 134] width 222 height 125
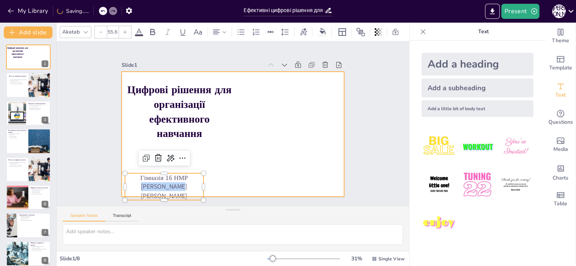
click at [232, 173] on div at bounding box center [233, 134] width 222 height 125
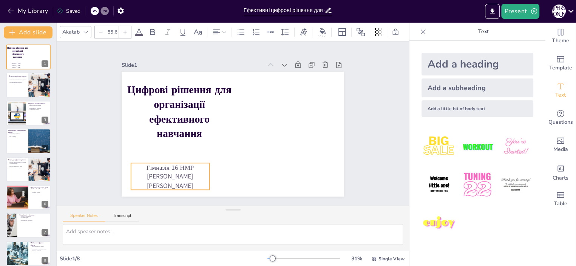
drag, startPoint x: 180, startPoint y: 181, endPoint x: 186, endPoint y: 171, distance: 11.7
click at [186, 172] on p "[PERSON_NAME]" at bounding box center [170, 176] width 78 height 9
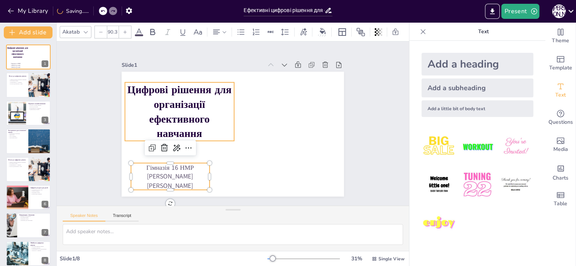
click at [178, 119] on span "Цифрові рішення для організації ефективного навчання" at bounding box center [179, 112] width 104 height 58
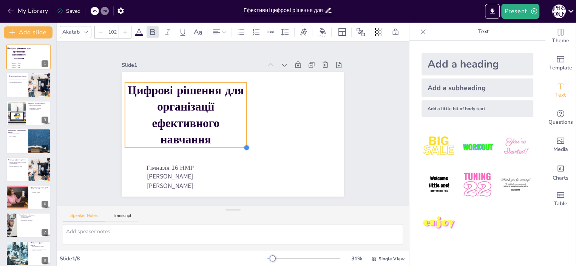
type input "102.5"
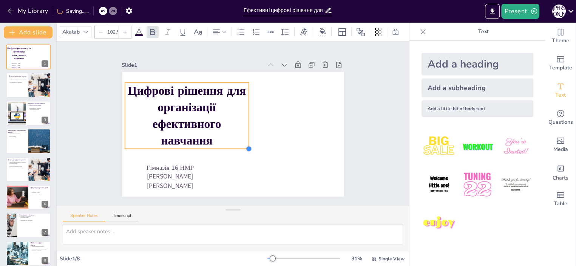
drag, startPoint x: 228, startPoint y: 137, endPoint x: 228, endPoint y: 145, distance: 8.0
click at [228, 145] on div "Цифрові рішення для організації ефективного навчання Гімназія 16 [PERSON_NAME] …" at bounding box center [233, 134] width 222 height 125
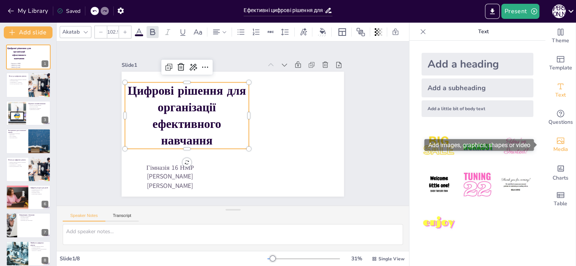
click at [554, 147] on span "Media" at bounding box center [561, 150] width 15 height 8
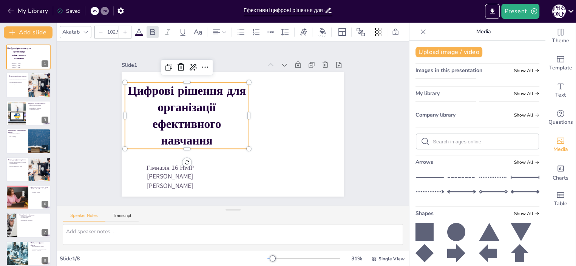
click at [434, 85] on img at bounding box center [446, 82] width 60 height 6
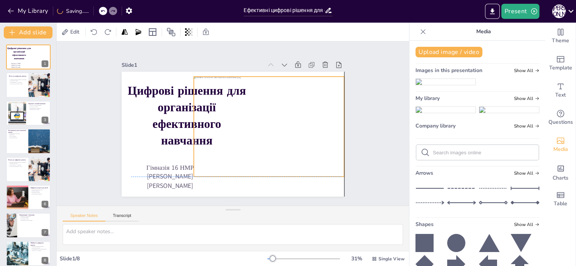
drag, startPoint x: 213, startPoint y: 127, endPoint x: 226, endPoint y: 118, distance: 16.0
click at [226, 118] on div at bounding box center [269, 127] width 150 height 100
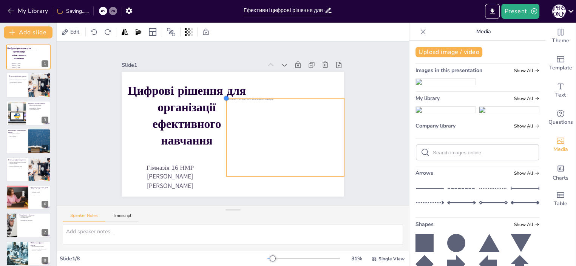
drag, startPoint x: 190, startPoint y: 75, endPoint x: 222, endPoint y: 102, distance: 42.4
click at [222, 102] on div "Цифрові рішення для організації ефективного навчання Гімназія 16 [PERSON_NAME] …" at bounding box center [233, 134] width 222 height 125
drag, startPoint x: 272, startPoint y: 125, endPoint x: 268, endPoint y: 128, distance: 4.7
click at [268, 128] on div at bounding box center [281, 137] width 118 height 78
drag, startPoint x: 215, startPoint y: 96, endPoint x: 221, endPoint y: 102, distance: 8.0
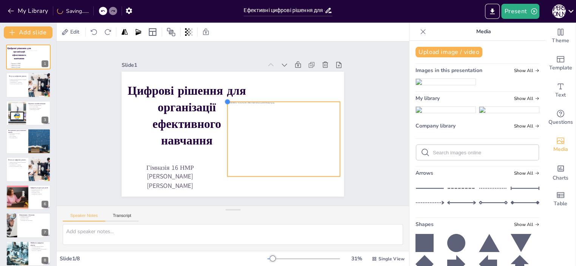
click at [221, 102] on div "Цифрові рішення для організації ефективного навчання Гімназія 16 [PERSON_NAME] …" at bounding box center [233, 134] width 222 height 125
drag, startPoint x: 252, startPoint y: 123, endPoint x: 252, endPoint y: 127, distance: 4.2
click at [252, 127] on div at bounding box center [283, 143] width 112 height 75
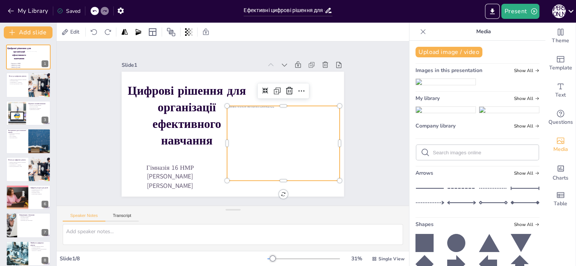
click at [383, 161] on div "Slide 1 Цифрові рішення для організації ефективного навчання Гімназія 16 [PERSO…" at bounding box center [233, 124] width 353 height 164
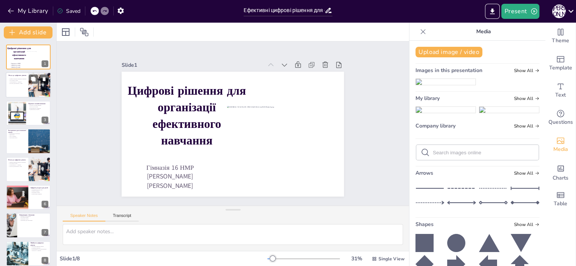
click at [20, 90] on div at bounding box center [28, 86] width 45 height 26
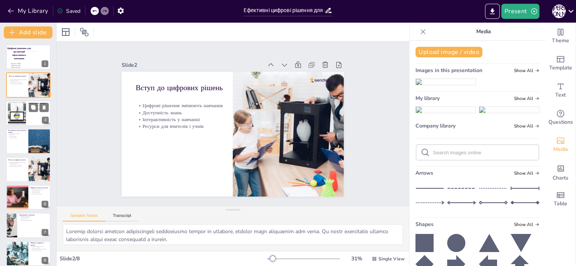
click at [26, 117] on div at bounding box center [17, 113] width 34 height 23
type textarea "Loremipsu d sitame c adipiscing elitsed doeius-temporin, utla etdo magnaali eni…"
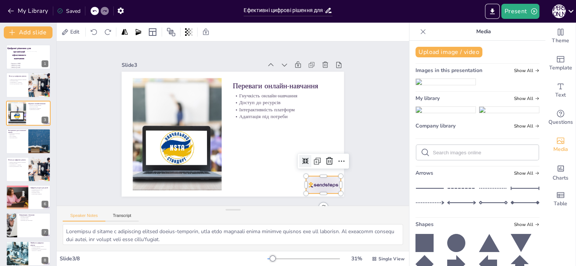
click at [320, 184] on div at bounding box center [324, 184] width 35 height 17
click at [325, 159] on icon at bounding box center [329, 161] width 9 height 9
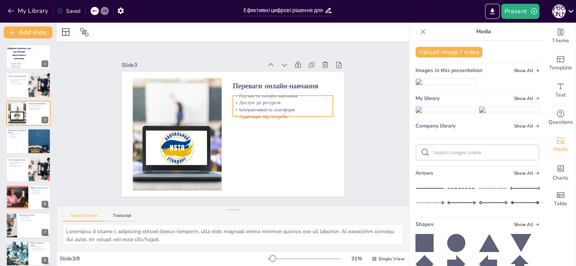
click at [249, 102] on p "Доступ до ресурсів" at bounding box center [283, 102] width 100 height 7
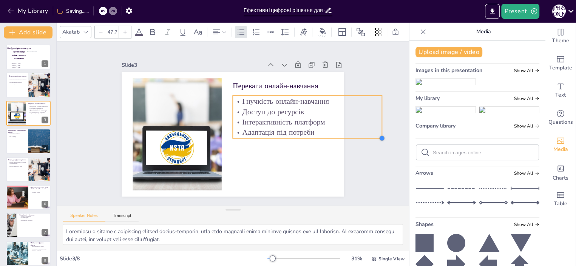
drag, startPoint x: 326, startPoint y: 114, endPoint x: 322, endPoint y: 124, distance: 10.9
click at [322, 124] on div "Переваги онлайн-навчання Гнучкість онлайн-навчання Доступ до ресурсів Інтеракти…" at bounding box center [233, 134] width 222 height 125
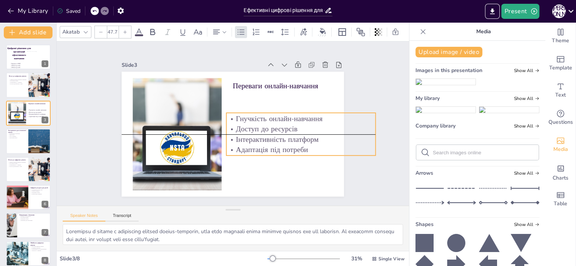
drag, startPoint x: 306, startPoint y: 113, endPoint x: 300, endPoint y: 132, distance: 20.3
click at [300, 132] on div "Гнучкість онлайн-навчання Доступ до ресурсів Інтерактивність платформ Адаптація…" at bounding box center [301, 134] width 149 height 41
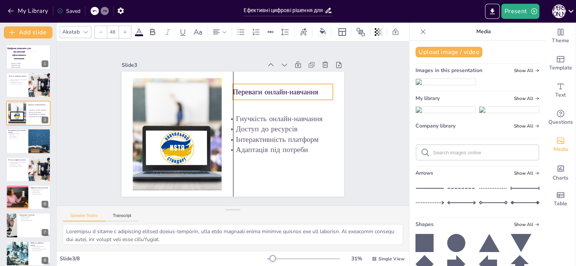
drag, startPoint x: 256, startPoint y: 86, endPoint x: 257, endPoint y: 92, distance: 6.1
click at [257, 92] on p "Переваги онлайн-навчання" at bounding box center [283, 92] width 100 height 10
type input "57.1"
click at [327, 98] on div "Переваги онлайн-навчання Гнучкість онлайн-навчання Доступ до ресурсів Інтеракти…" at bounding box center [233, 134] width 222 height 125
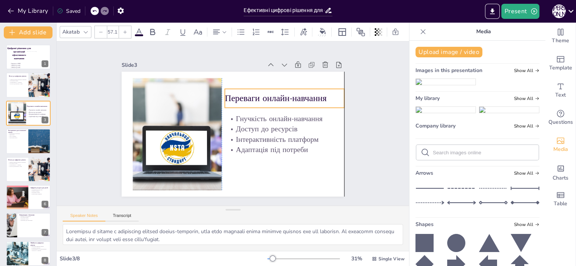
drag, startPoint x: 314, startPoint y: 91, endPoint x: 305, endPoint y: 96, distance: 11.0
click at [305, 96] on p "Переваги онлайн-навчання" at bounding box center [284, 98] width 119 height 12
click at [320, 96] on p "Переваги онлайн-навчання" at bounding box center [284, 98] width 119 height 12
click at [319, 96] on p "Переваги онлайн-навчання" at bounding box center [284, 98] width 119 height 12
click at [315, 96] on p "Переваги онлайн-навчання" at bounding box center [284, 98] width 119 height 12
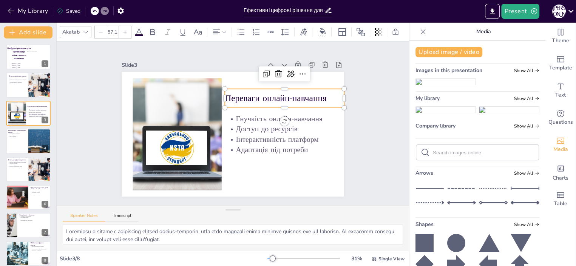
click at [321, 95] on p "Переваги онлайн-навчання" at bounding box center [284, 98] width 119 height 12
click at [291, 97] on p "Переваги онлайн-навчання" at bounding box center [284, 98] width 119 height 12
click at [316, 93] on p "Переваги онлайн-навчання" at bounding box center [284, 98] width 119 height 12
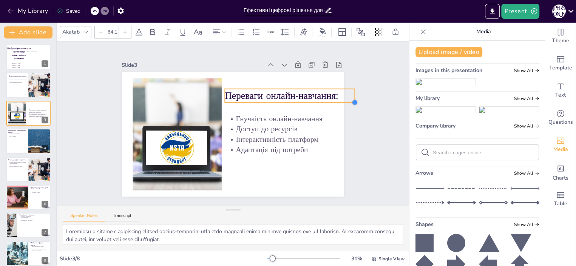
type input "62.4"
click at [335, 98] on div "Гнучкість онлайн-навчання Доступ до ресурсів Інтерактивність платформ Адаптація…" at bounding box center [233, 134] width 222 height 125
click at [313, 95] on p "Переваги онлайн-навчання:" at bounding box center [290, 96] width 130 height 14
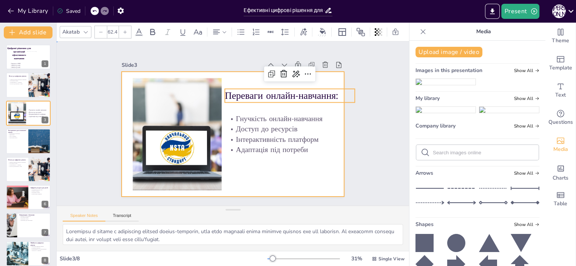
click at [280, 185] on div at bounding box center [233, 134] width 222 height 125
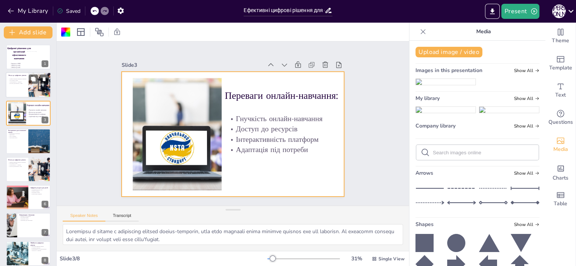
click at [29, 84] on p "Ресурси для вчителів і учнів" at bounding box center [28, 84] width 39 height 2
type textarea "Loremip dolorsi ametcon adipiscingeli seddoeiusmo tempor in utlabore, etdolor m…"
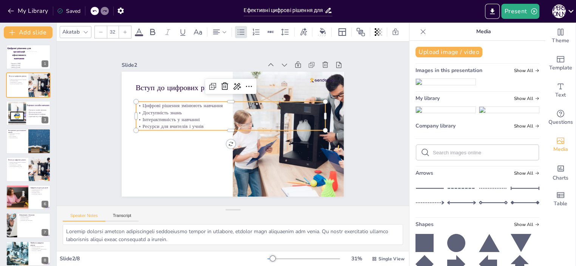
click at [153, 111] on p "Доступність знань" at bounding box center [230, 112] width 189 height 7
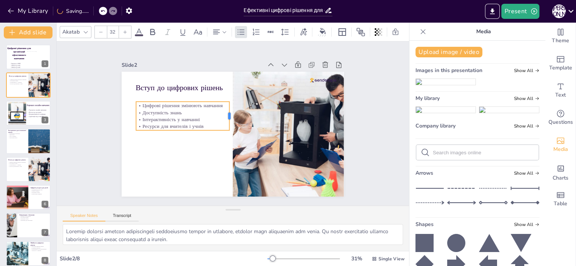
drag, startPoint x: 319, startPoint y: 112, endPoint x: 223, endPoint y: 118, distance: 96.2
click at [229, 118] on div at bounding box center [232, 116] width 6 height 29
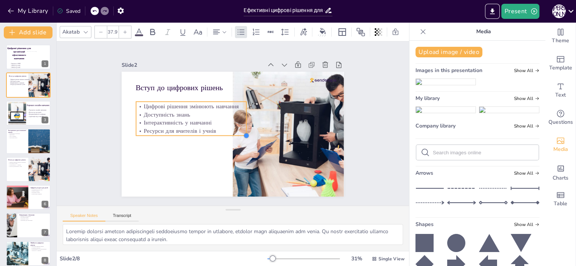
drag, startPoint x: 223, startPoint y: 128, endPoint x: 214, endPoint y: 134, distance: 9.9
click at [214, 134] on div "Вступ до цифрових рішень Цифрові рішення змінюють навчання Доступність знань Ін…" at bounding box center [233, 134] width 222 height 125
drag, startPoint x: 129, startPoint y: 133, endPoint x: 134, endPoint y: 136, distance: 5.4
click at [134, 136] on div "Вступ до цифрових рішень Цифрові рішення змінюють навчання Доступність знань Ін…" at bounding box center [233, 134] width 222 height 125
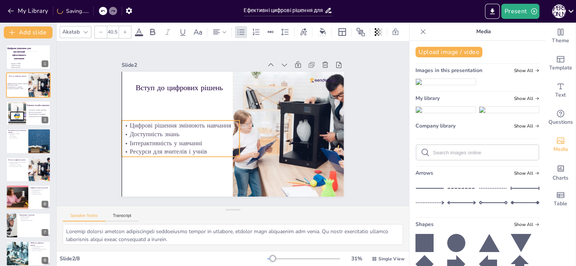
drag, startPoint x: 155, startPoint y: 121, endPoint x: 149, endPoint y: 140, distance: 19.7
click at [149, 140] on p "Інтерактивність у навчанні" at bounding box center [181, 143] width 118 height 9
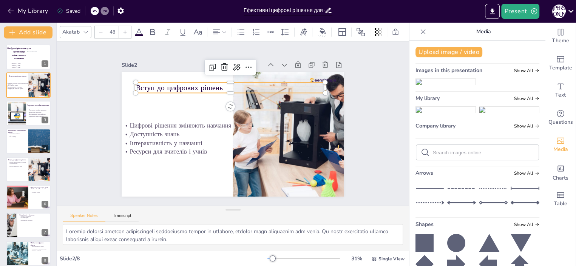
click at [155, 82] on p "Вступ до цифрових рішень" at bounding box center [231, 87] width 190 height 10
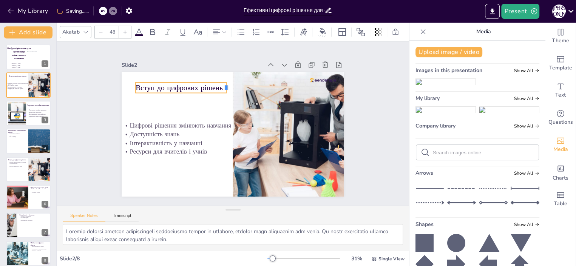
drag, startPoint x: 320, startPoint y: 84, endPoint x: 221, endPoint y: 87, distance: 99.0
click at [226, 87] on div at bounding box center [229, 87] width 6 height 11
type input "55"
click at [220, 91] on div "Вступ до цифрових рішень Цифрові рішення змінюють навчання Доступність знань Ін…" at bounding box center [233, 134] width 222 height 125
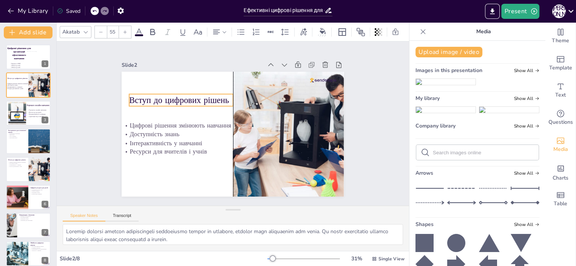
drag, startPoint x: 209, startPoint y: 83, endPoint x: 201, endPoint y: 94, distance: 14.2
click at [201, 94] on p "Вступ до цифрових рішень" at bounding box center [181, 100] width 104 height 12
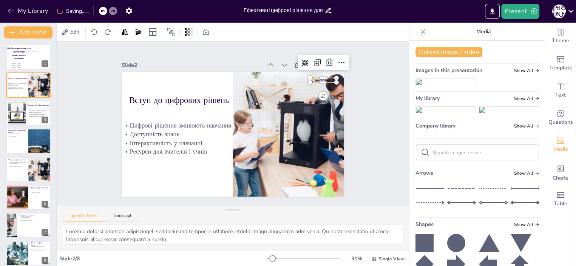
click at [310, 78] on div at bounding box center [323, 80] width 26 height 5
click at [325, 58] on icon at bounding box center [329, 62] width 9 height 9
